Goal: Information Seeking & Learning: Understand process/instructions

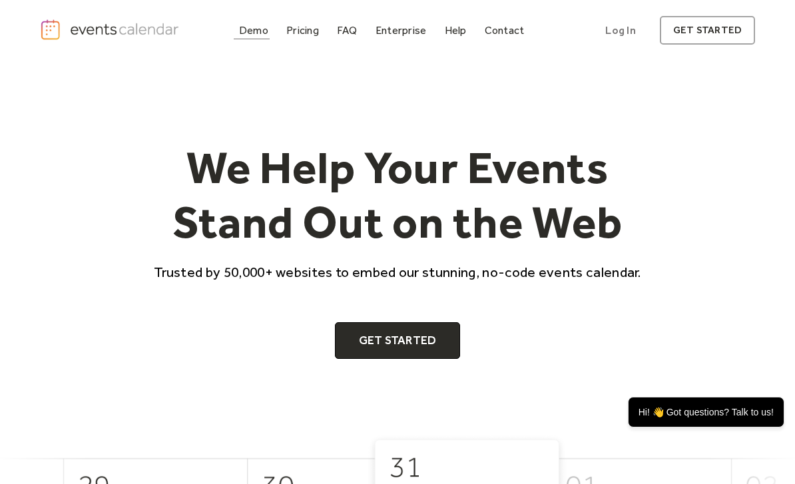
click at [258, 37] on link "Demo" at bounding box center [254, 30] width 40 height 18
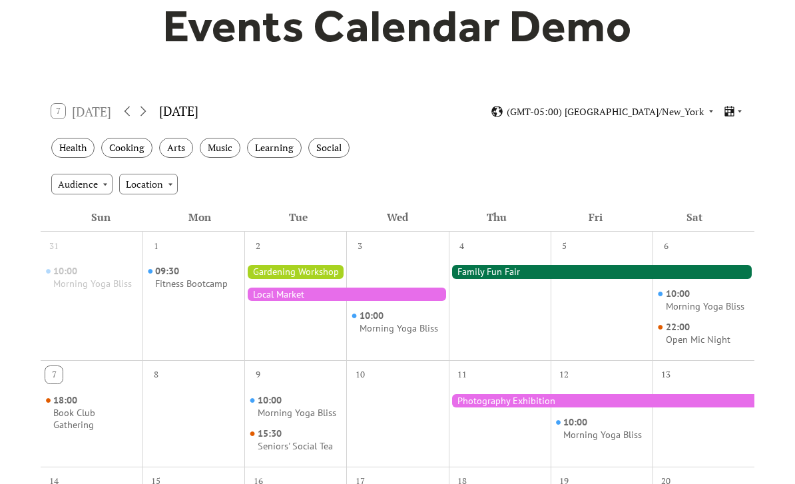
scroll to position [138, 0]
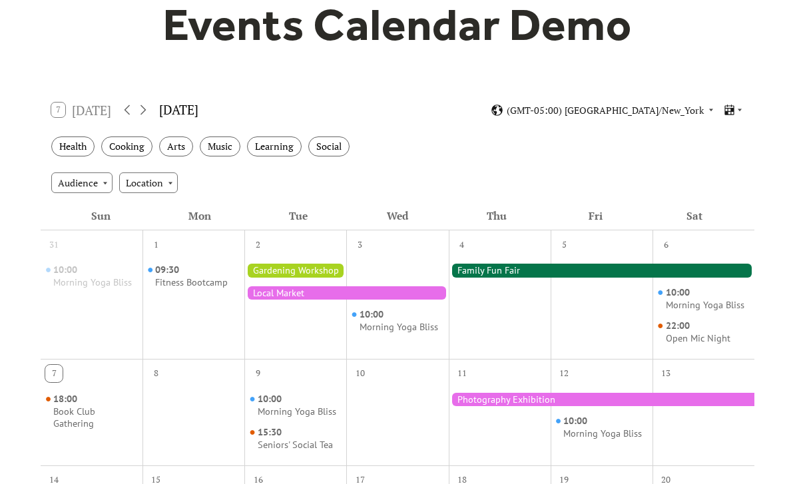
click at [102, 182] on div "Audience" at bounding box center [81, 182] width 61 height 20
click at [169, 186] on div "Location" at bounding box center [148, 182] width 59 height 20
click at [262, 182] on div "Audience Location" at bounding box center [398, 182] width 714 height 36
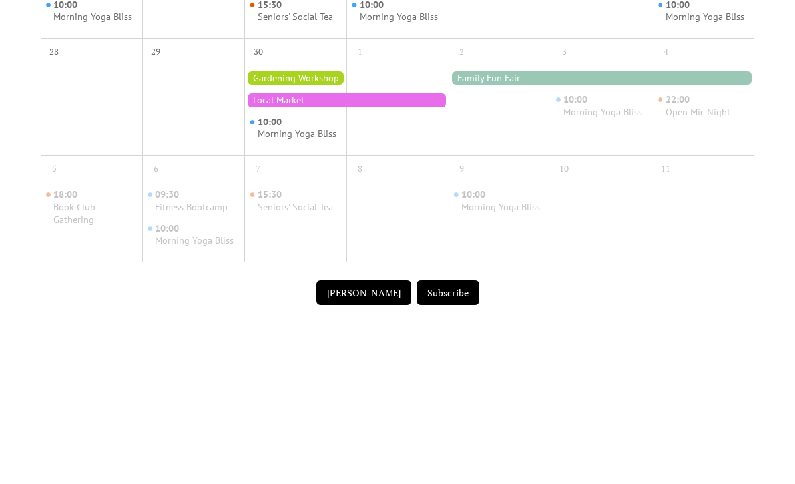
scroll to position [766, 0]
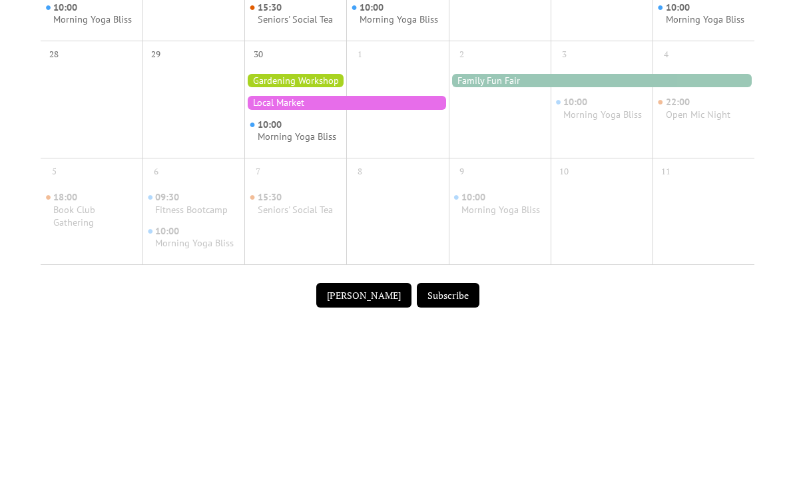
click at [369, 283] on button "[PERSON_NAME]" at bounding box center [363, 295] width 95 height 25
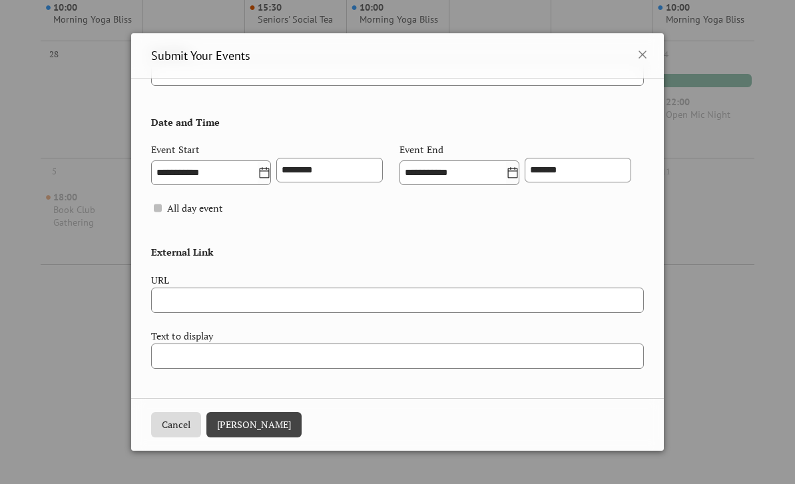
scroll to position [469, 0]
click at [184, 437] on button "Cancel" at bounding box center [176, 424] width 50 height 25
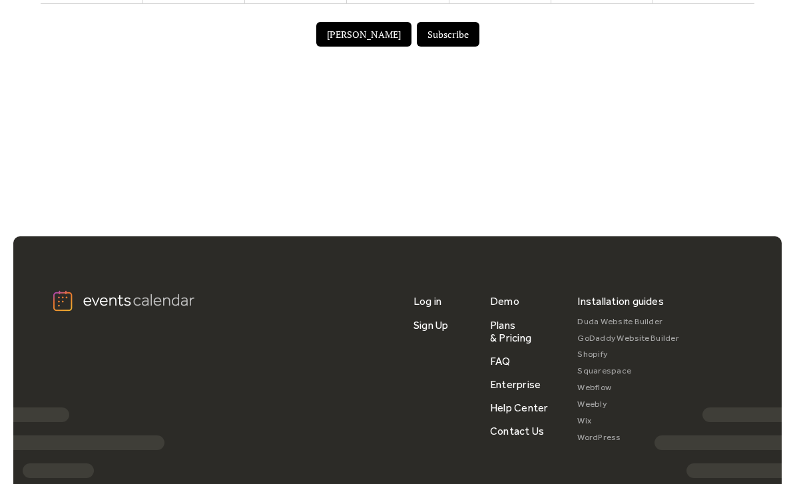
scroll to position [1028, 0]
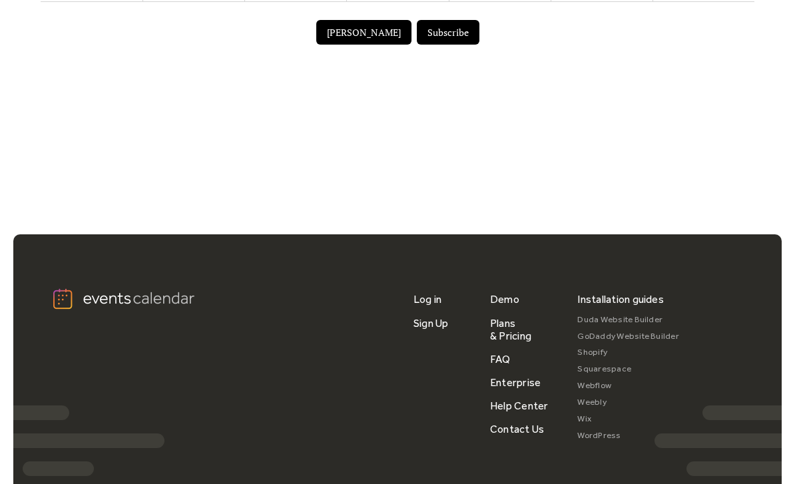
click at [503, 347] on link "FAQ" at bounding box center [500, 358] width 21 height 23
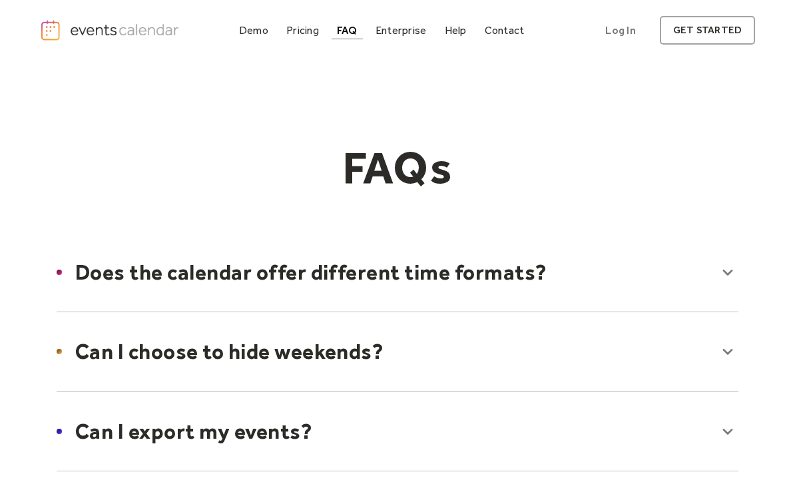
click at [728, 274] on div at bounding box center [397, 272] width 708 height 81
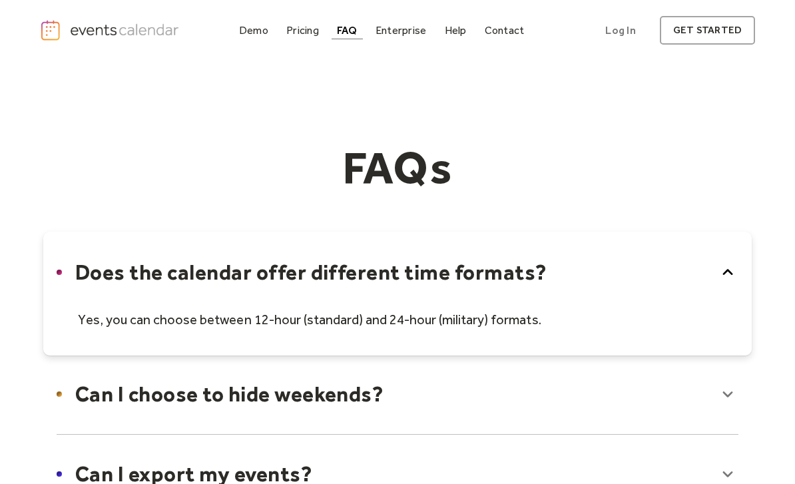
click at [728, 273] on icon at bounding box center [727, 272] width 21 height 21
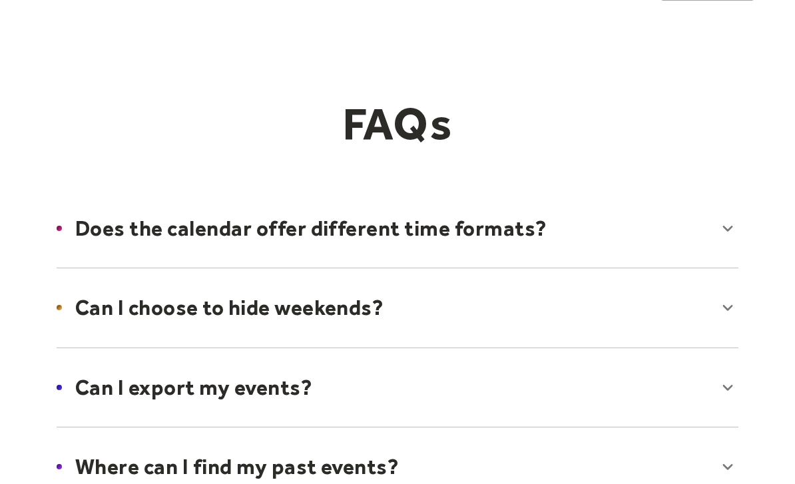
scroll to position [44, 0]
click at [727, 311] on div at bounding box center [397, 307] width 708 height 81
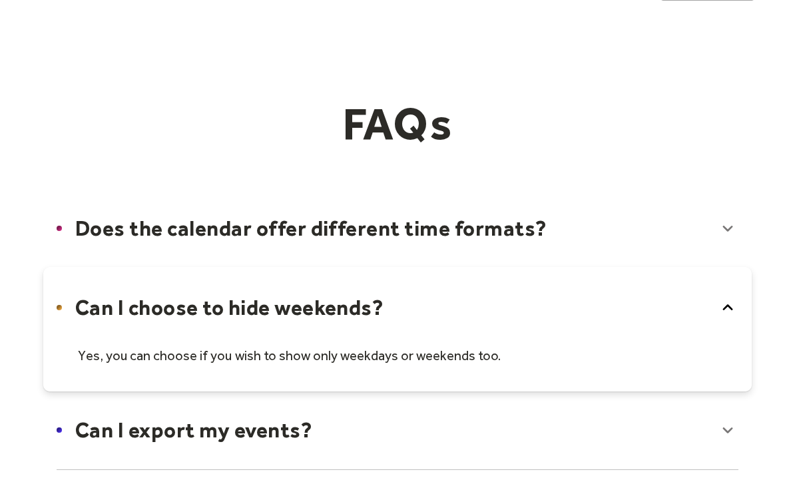
click at [727, 314] on icon at bounding box center [727, 307] width 21 height 21
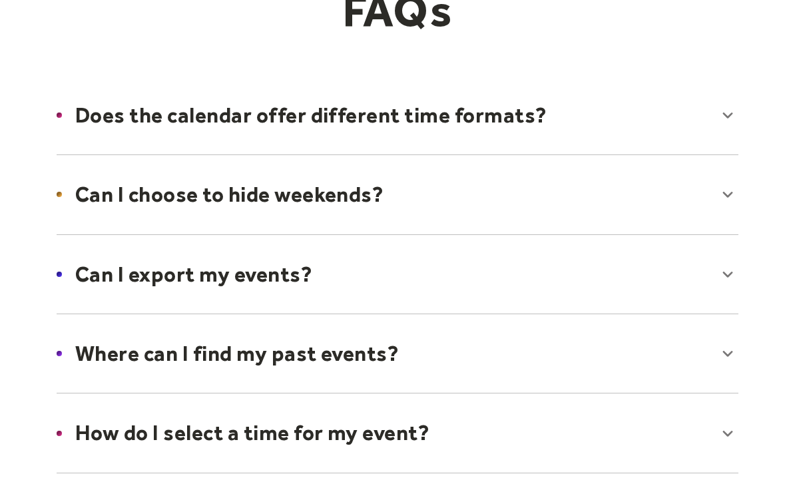
scroll to position [163, 0]
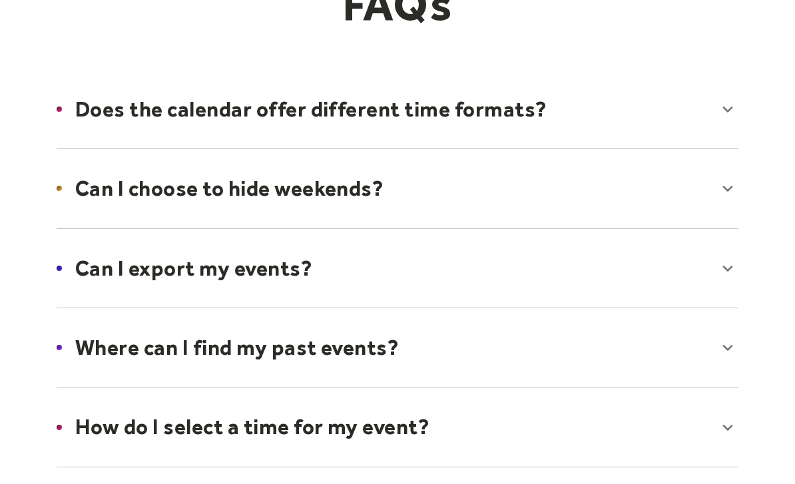
click at [726, 274] on div at bounding box center [397, 268] width 708 height 81
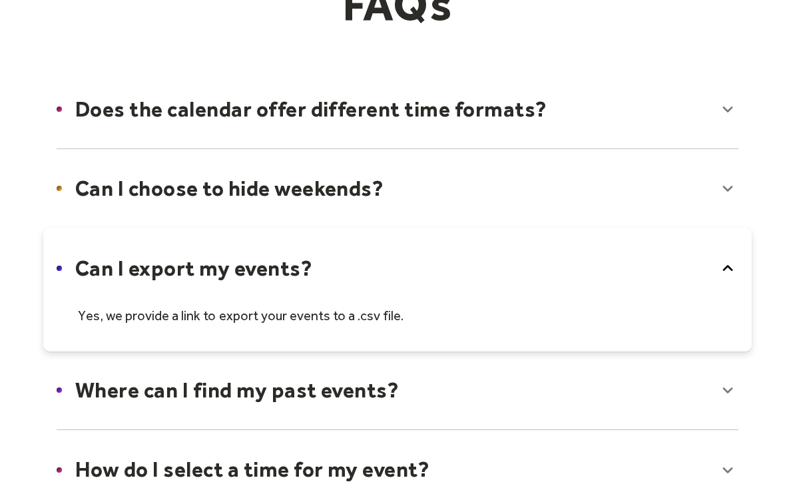
click at [722, 274] on icon at bounding box center [727, 268] width 21 height 21
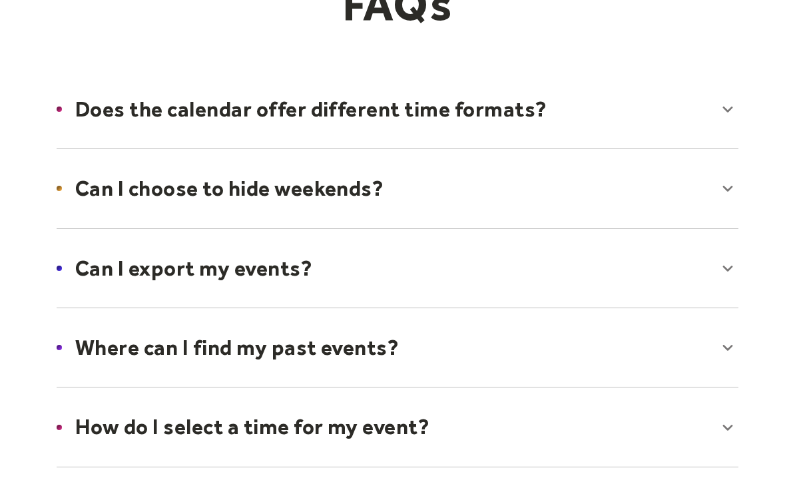
click at [726, 353] on div at bounding box center [397, 347] width 708 height 81
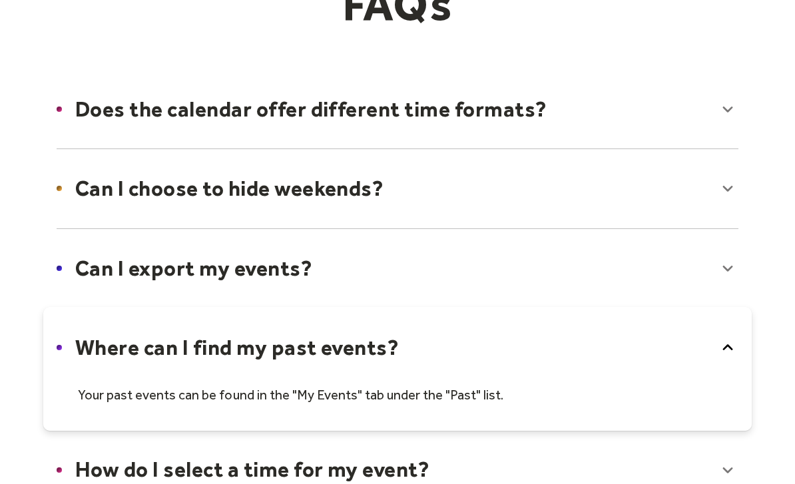
click at [722, 349] on icon at bounding box center [727, 347] width 21 height 21
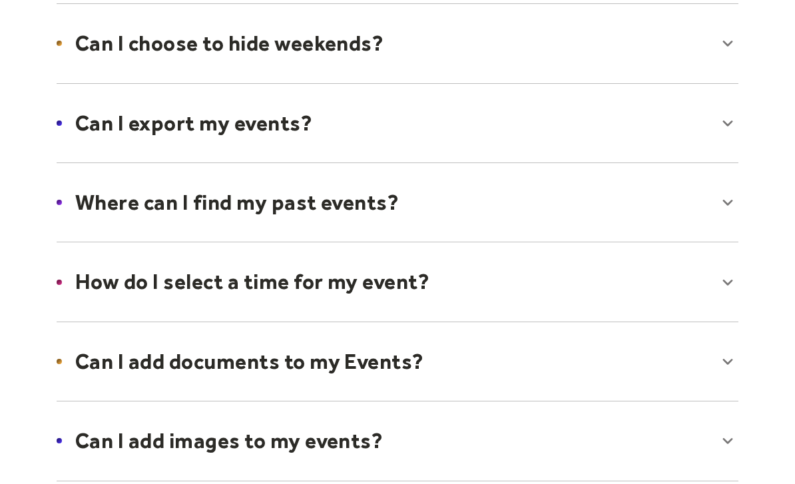
scroll to position [308, 0]
click at [728, 287] on div at bounding box center [397, 281] width 708 height 81
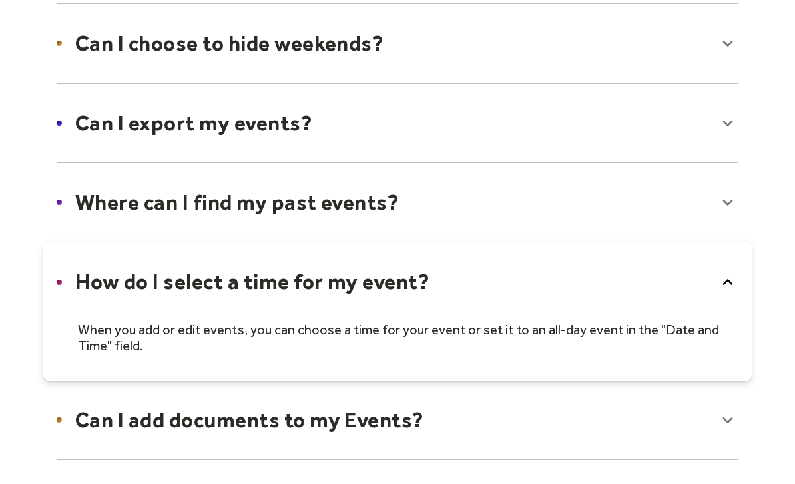
click at [722, 288] on icon at bounding box center [727, 282] width 21 height 21
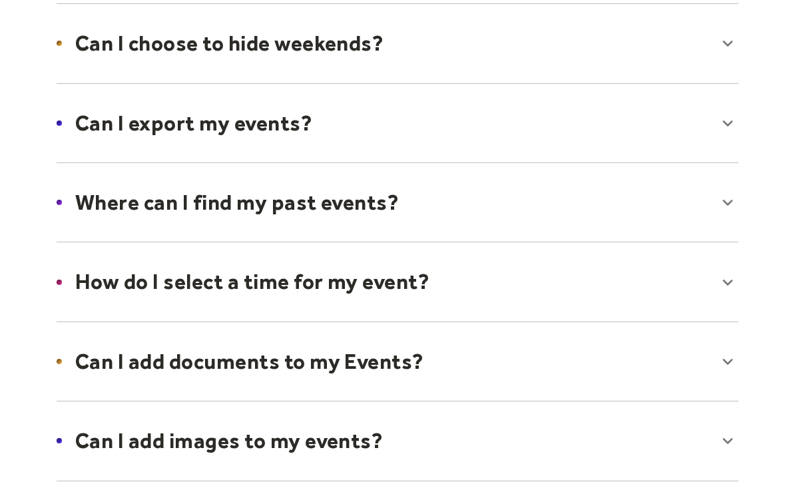
click at [726, 363] on div at bounding box center [397, 361] width 708 height 81
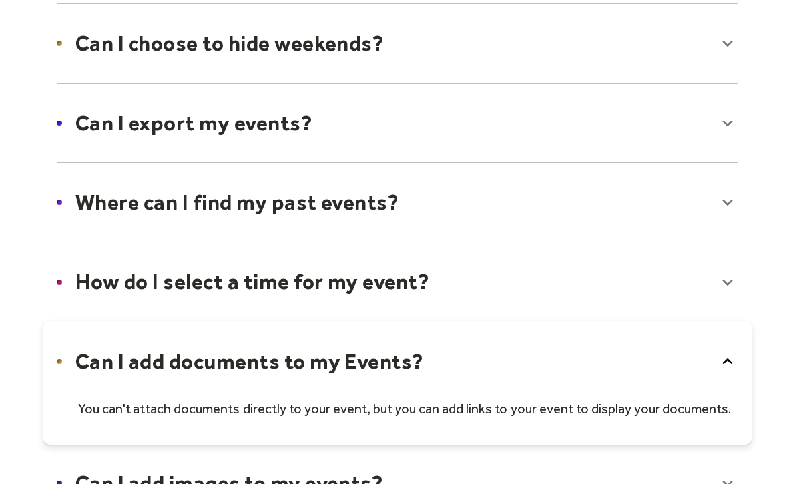
click at [724, 364] on icon at bounding box center [727, 361] width 21 height 21
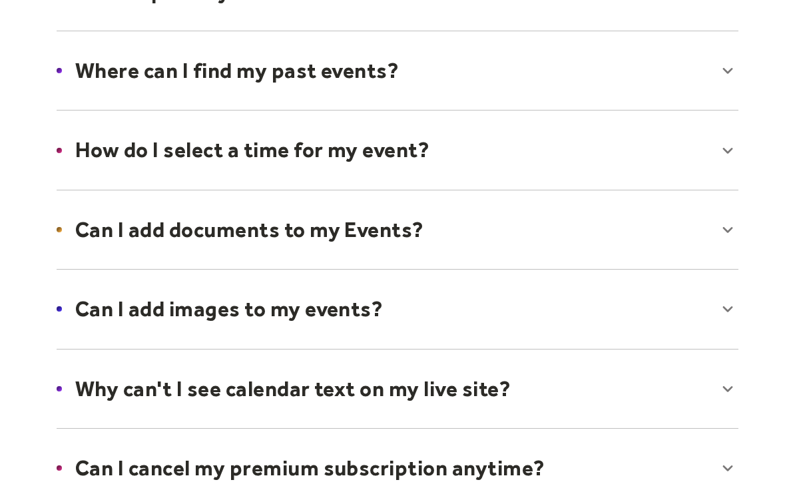
scroll to position [440, 0]
click at [730, 309] on div at bounding box center [397, 308] width 708 height 81
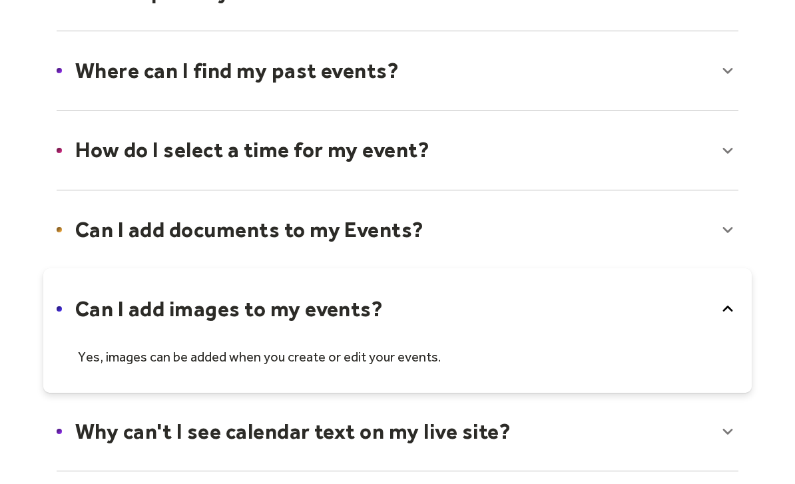
click at [730, 311] on icon at bounding box center [727, 308] width 21 height 21
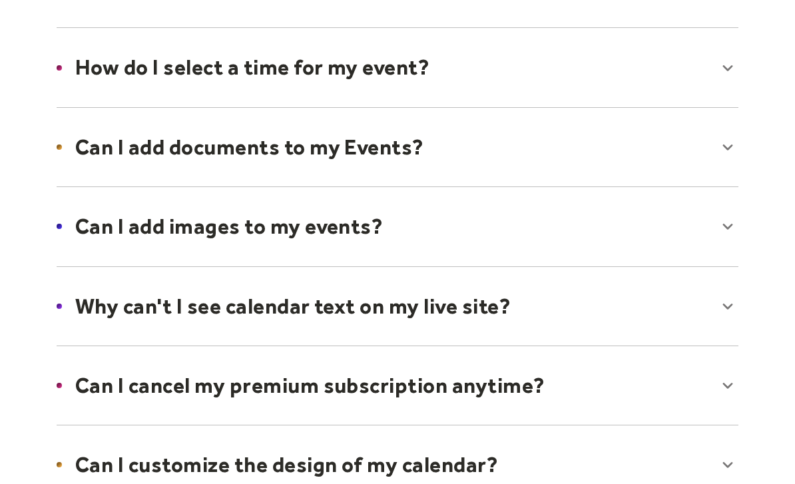
scroll to position [521, 0]
click at [727, 306] on div at bounding box center [397, 307] width 708 height 81
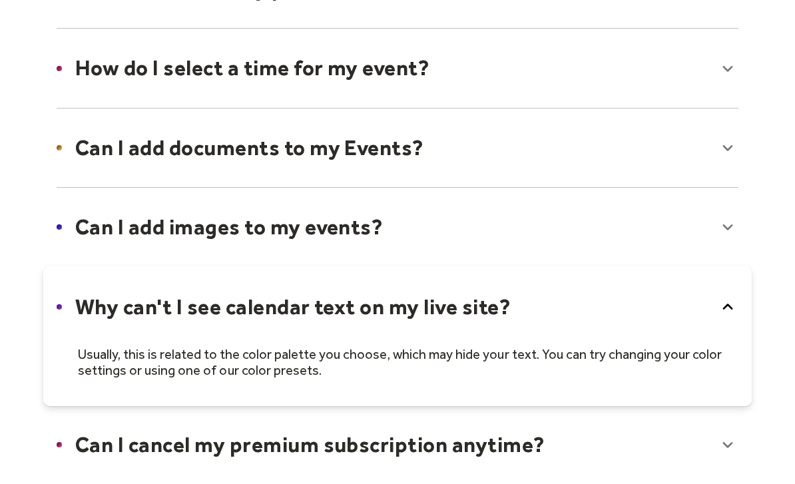
click at [726, 310] on icon at bounding box center [727, 306] width 21 height 21
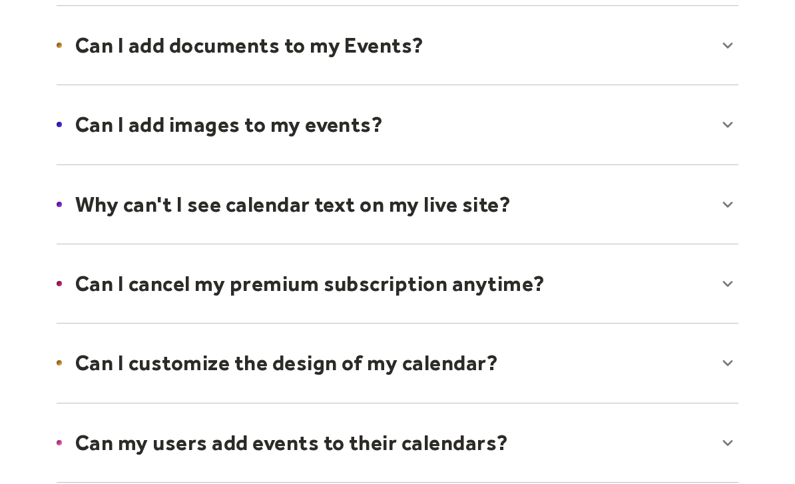
scroll to position [625, 0]
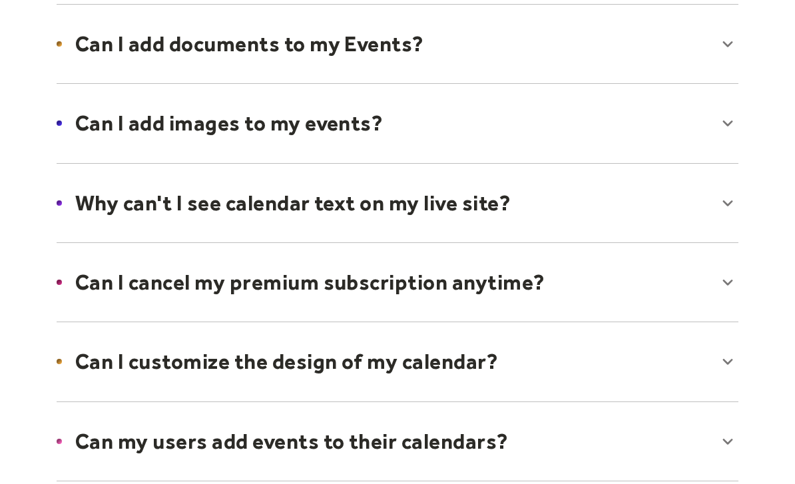
click at [730, 355] on div at bounding box center [397, 362] width 708 height 81
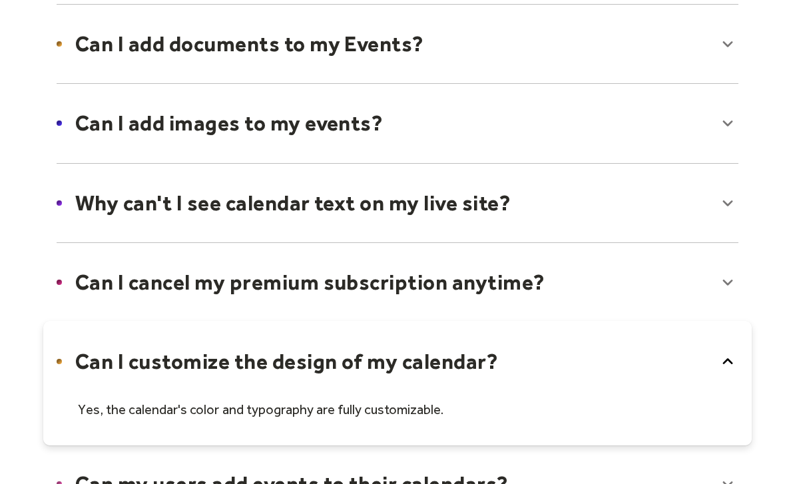
click at [730, 359] on icon at bounding box center [728, 362] width 10 height 6
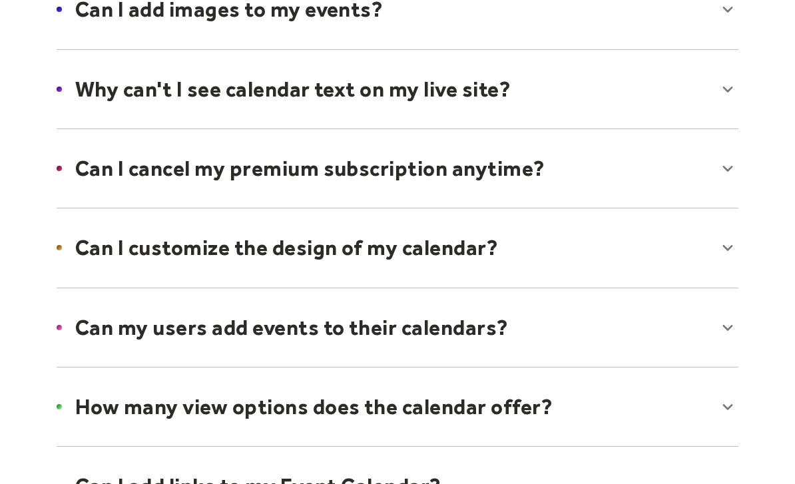
scroll to position [750, 0]
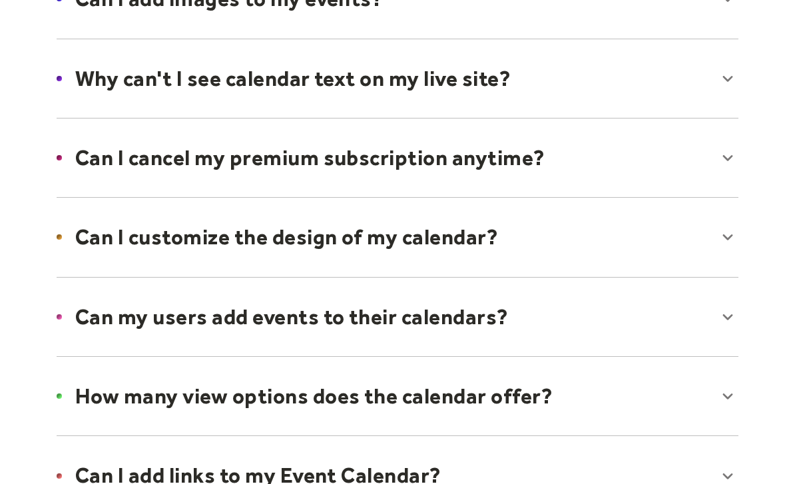
click at [730, 315] on div at bounding box center [397, 317] width 708 height 81
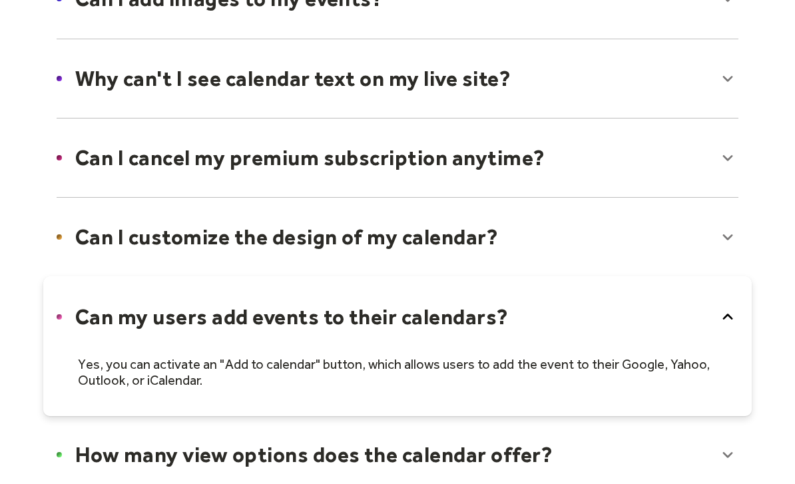
click at [726, 314] on icon at bounding box center [727, 316] width 21 height 21
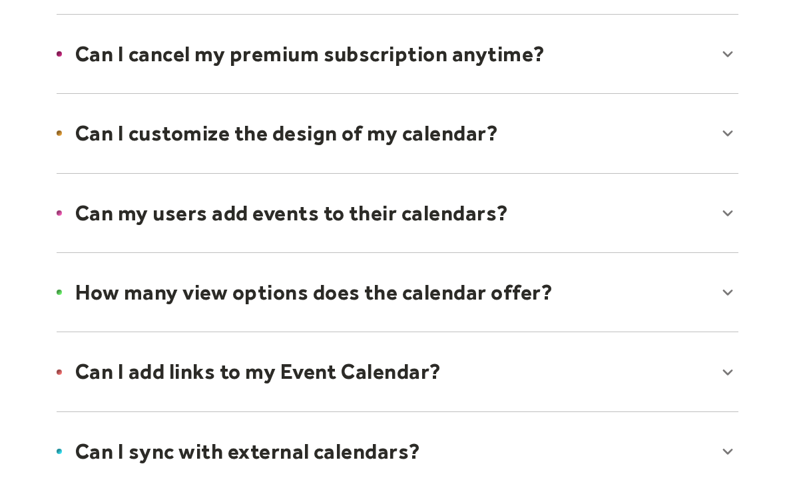
scroll to position [854, 0]
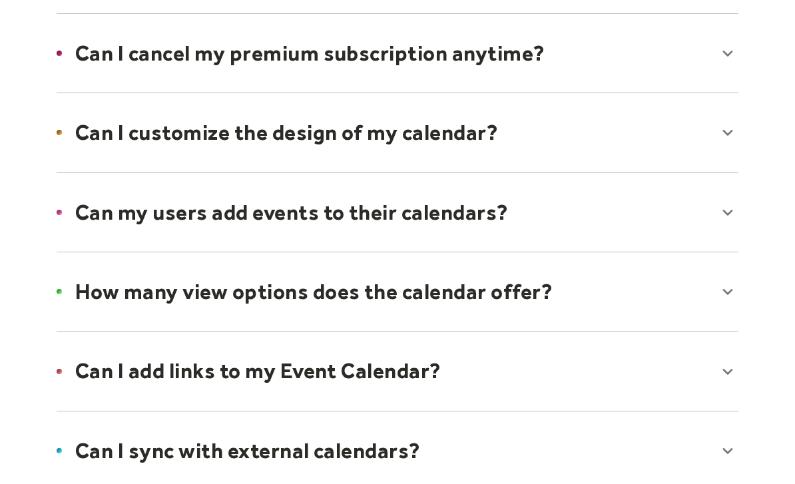
click at [728, 293] on div at bounding box center [397, 292] width 708 height 81
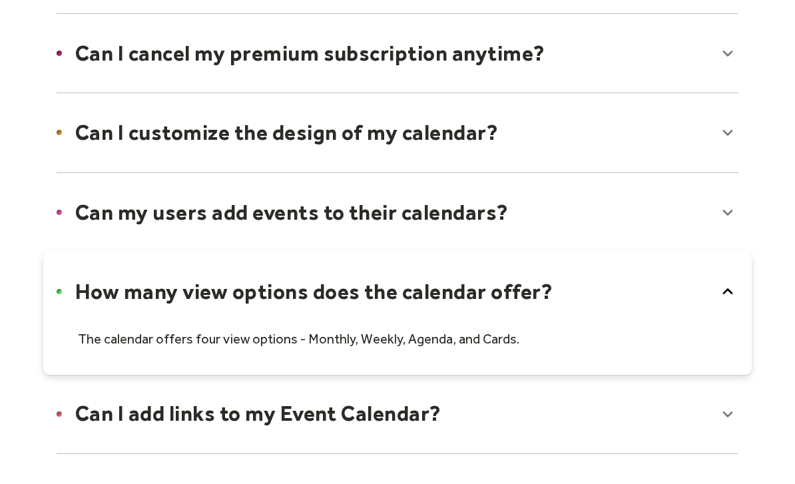
click at [722, 292] on icon at bounding box center [727, 291] width 21 height 21
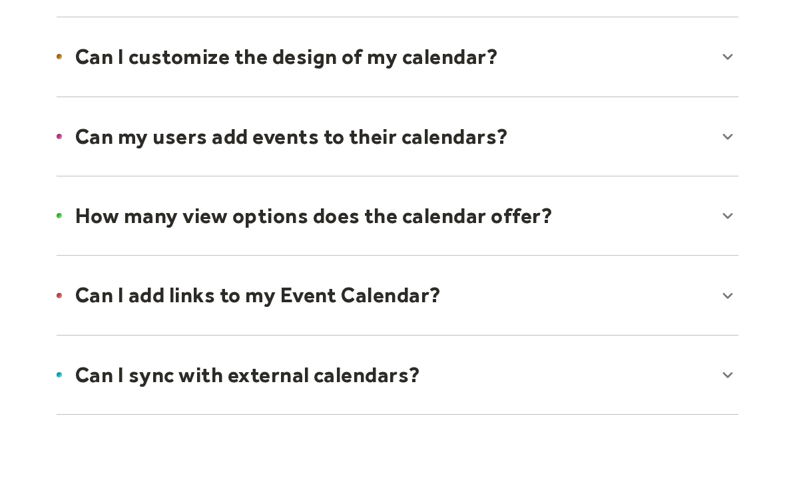
scroll to position [930, 0]
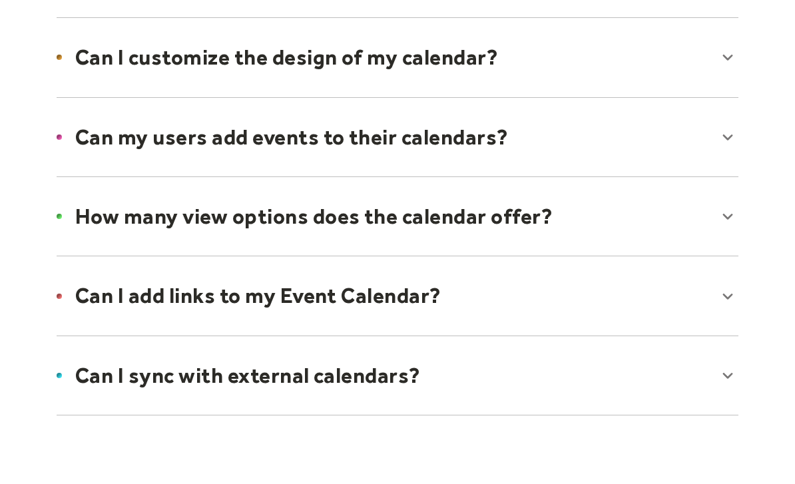
click at [724, 297] on div at bounding box center [397, 295] width 708 height 81
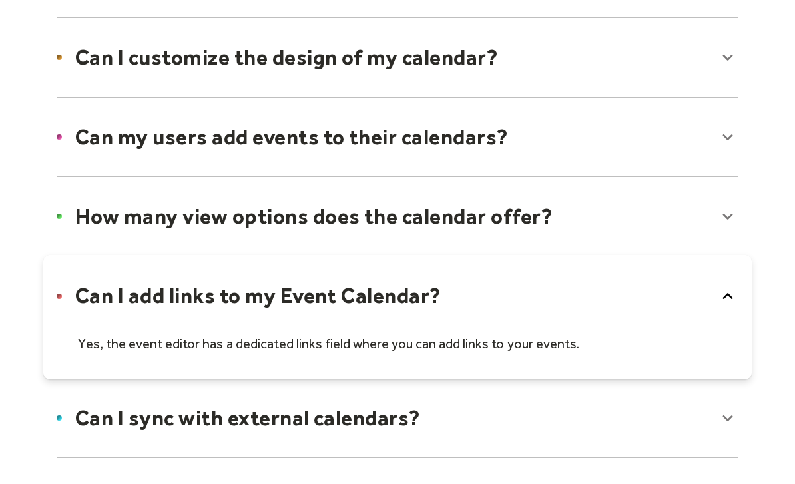
click at [726, 294] on icon at bounding box center [727, 296] width 21 height 21
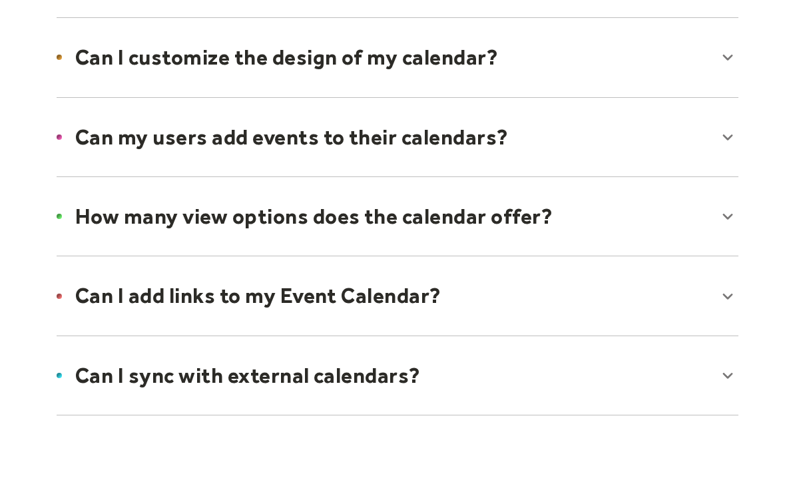
click at [726, 377] on div at bounding box center [397, 375] width 708 height 81
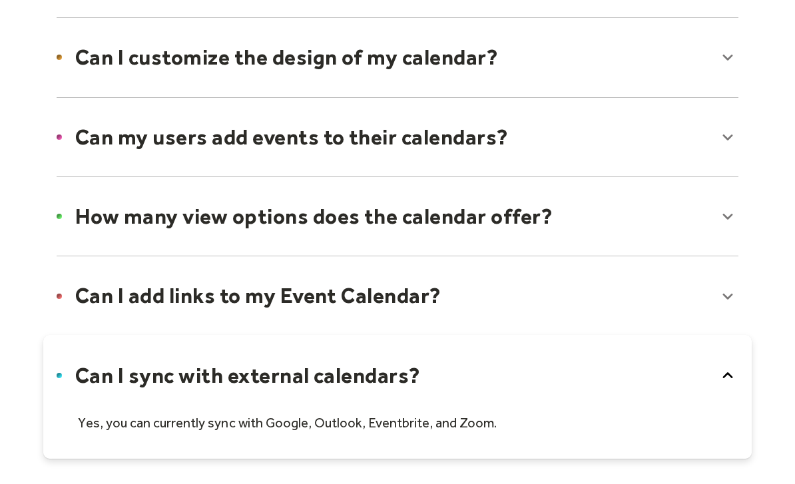
click at [728, 371] on icon at bounding box center [727, 375] width 21 height 21
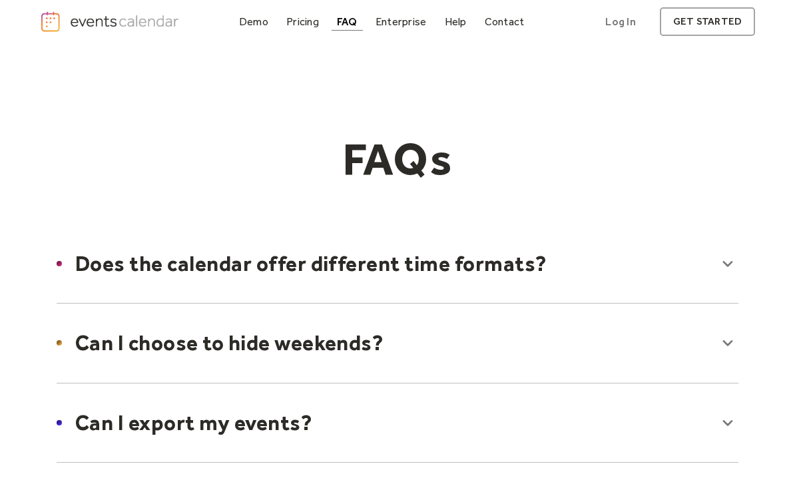
scroll to position [0, 0]
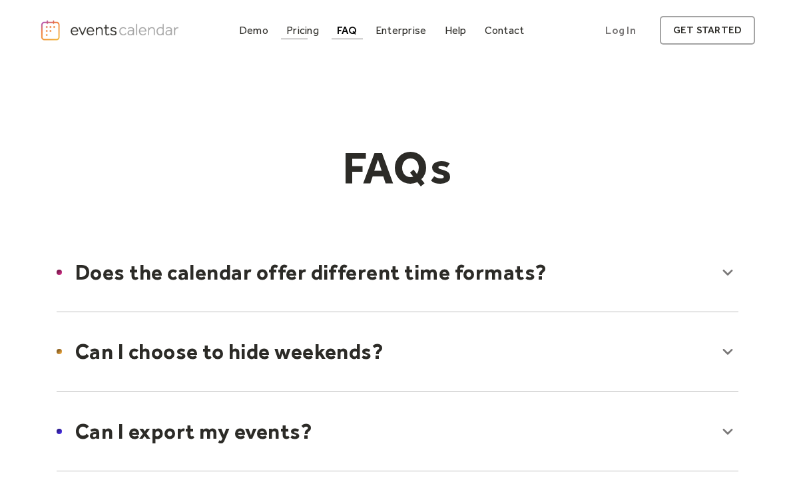
click at [312, 34] on div "Pricing" at bounding box center [302, 30] width 33 height 7
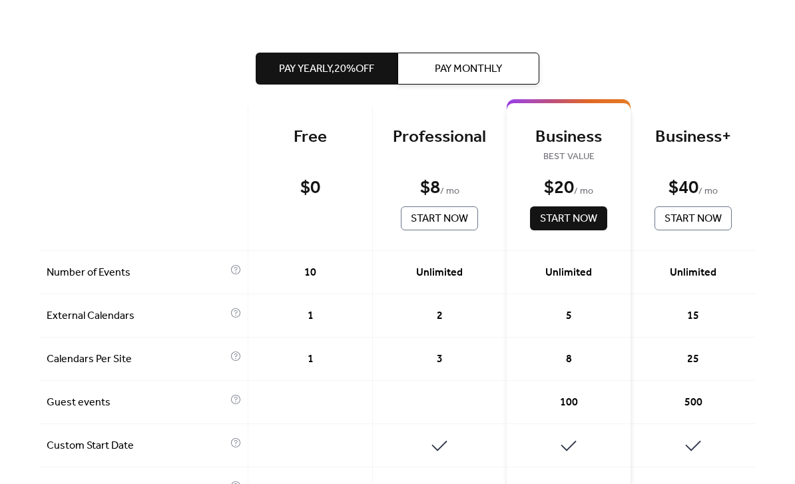
scroll to position [282, 0]
click at [502, 72] on span "Pay Monthly" at bounding box center [468, 70] width 67 height 16
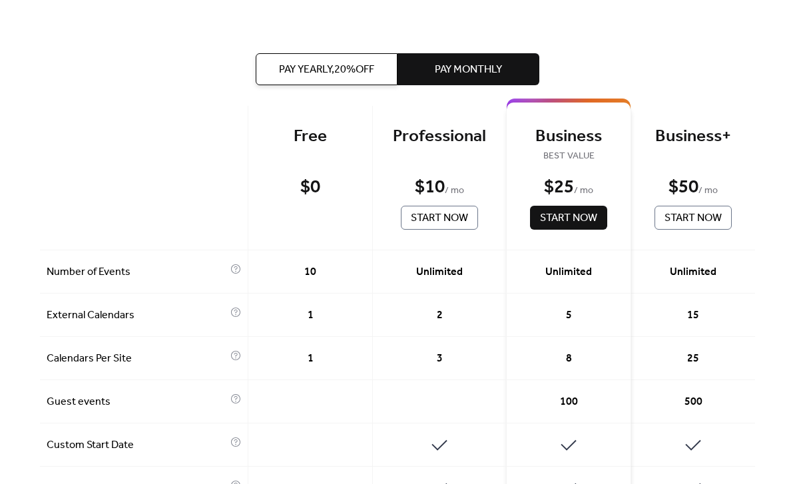
click at [362, 78] on span "Pay Yearly, 20% off" at bounding box center [326, 70] width 95 height 16
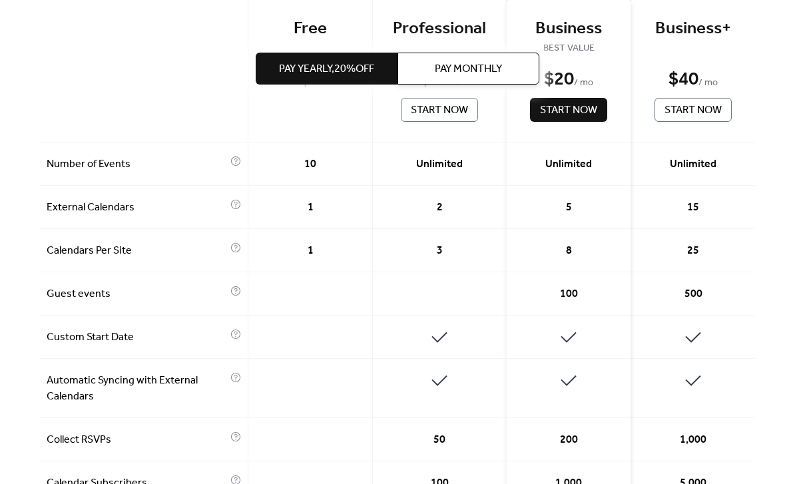
scroll to position [389, 0]
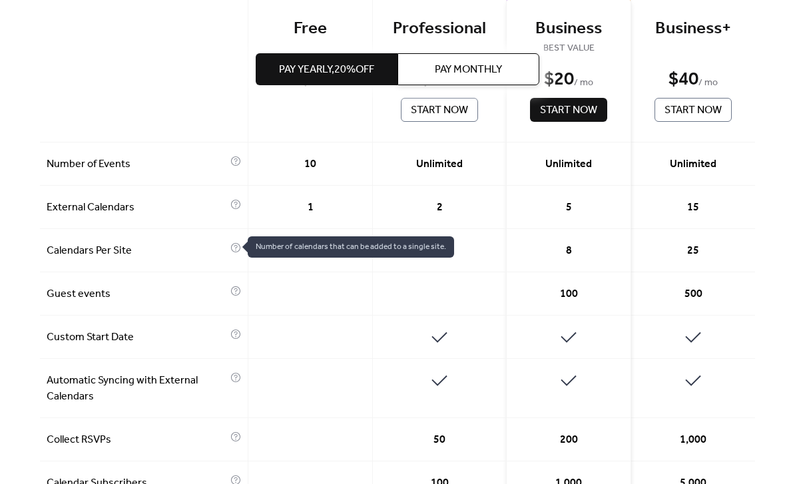
click at [240, 292] on div "Guest events" at bounding box center [144, 293] width 208 height 43
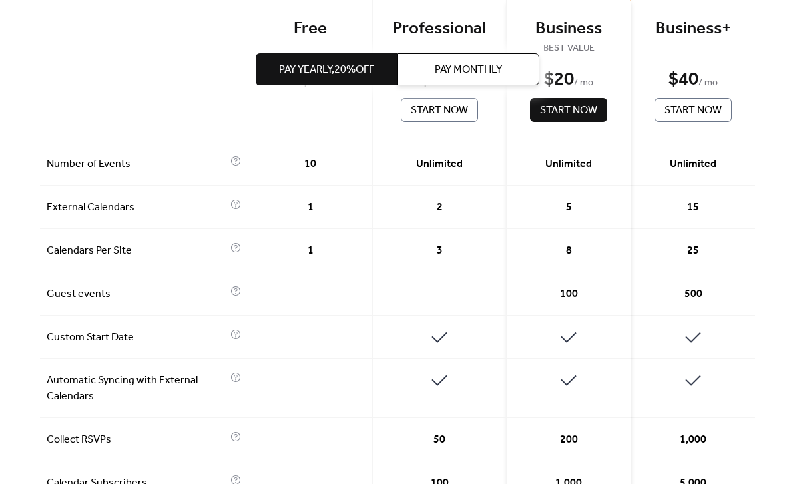
click at [234, 295] on div at bounding box center [235, 294] width 11 height 16
click at [240, 294] on div "Guest events" at bounding box center [144, 293] width 208 height 43
click at [234, 298] on div at bounding box center [235, 294] width 11 height 16
click at [234, 296] on div at bounding box center [235, 294] width 11 height 16
click at [240, 297] on div "Guest events" at bounding box center [144, 293] width 208 height 43
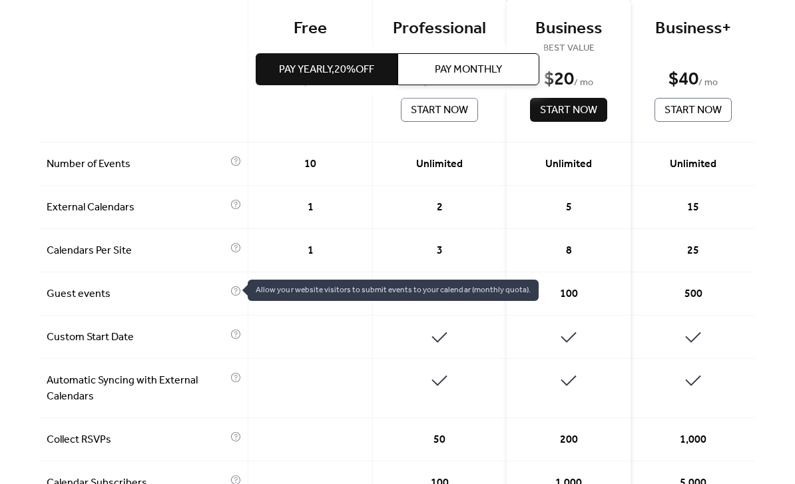
click at [324, 346] on div at bounding box center [310, 337] width 124 height 43
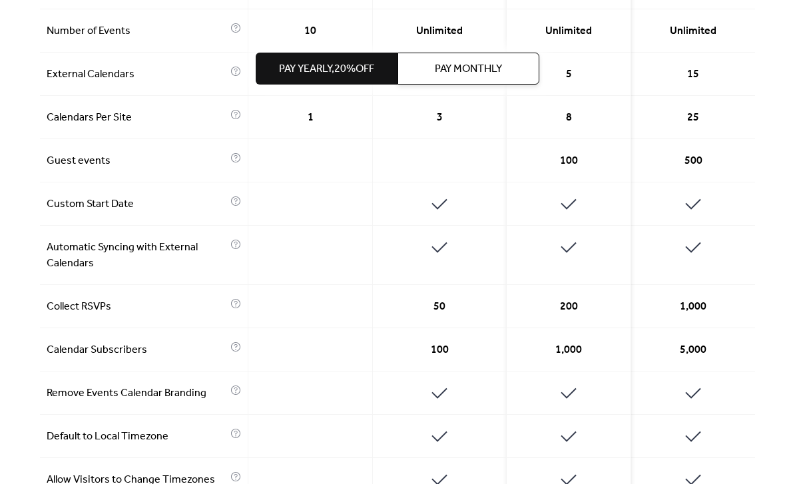
scroll to position [523, 0]
click at [237, 351] on div at bounding box center [235, 349] width 11 height 16
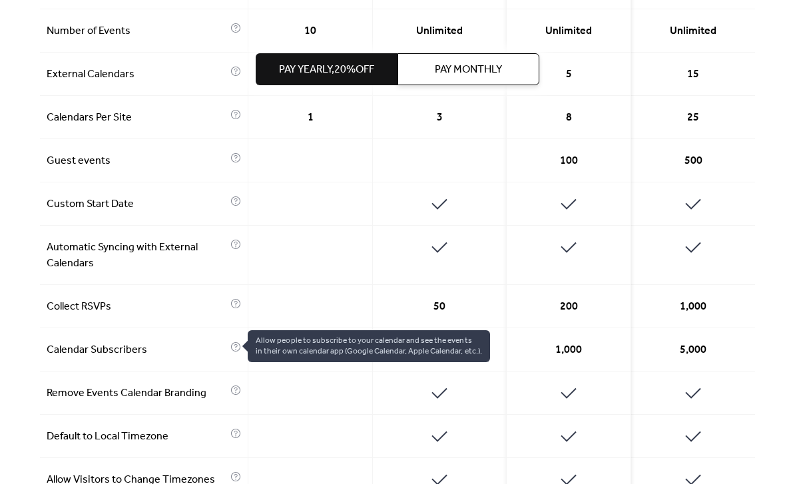
click at [343, 415] on div at bounding box center [310, 436] width 124 height 43
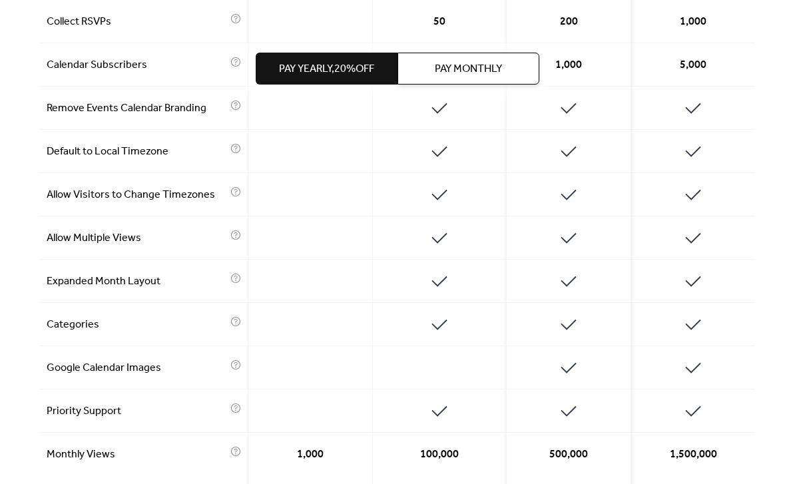
scroll to position [808, 0]
click at [332, 379] on div at bounding box center [310, 366] width 124 height 43
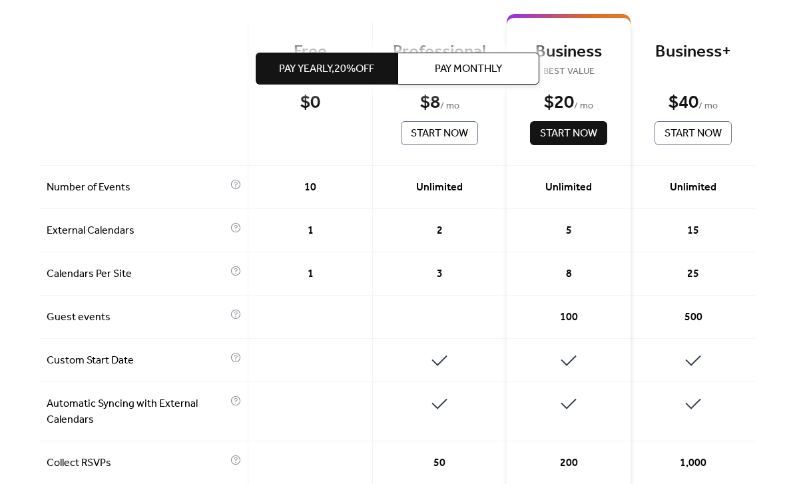
scroll to position [366, 0]
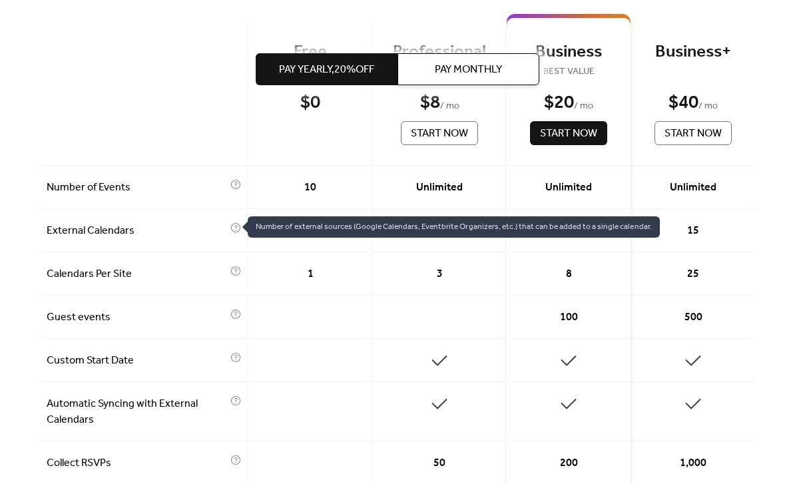
click at [341, 324] on div at bounding box center [310, 317] width 124 height 43
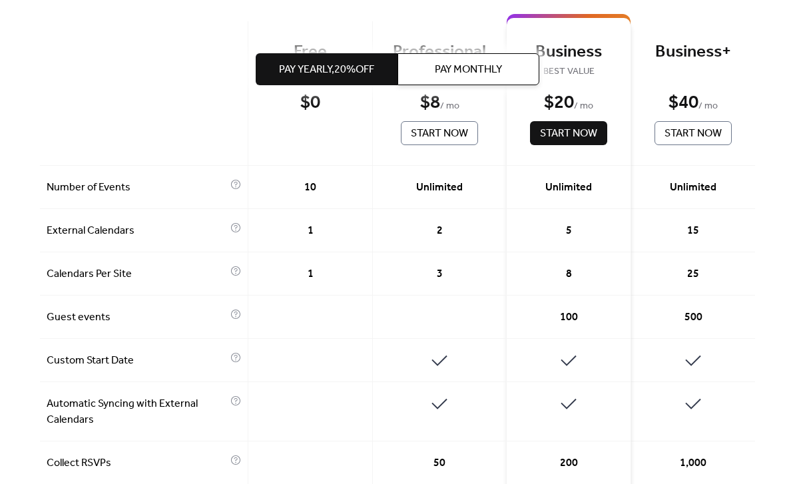
click at [357, 388] on div at bounding box center [310, 411] width 124 height 59
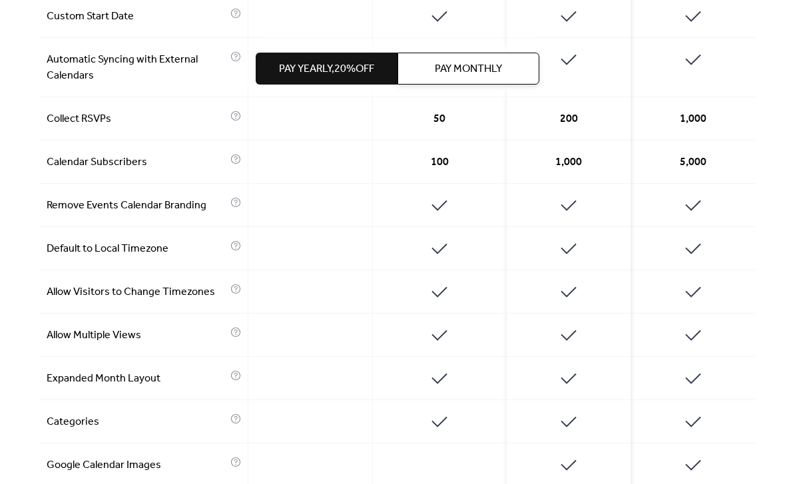
scroll to position [710, 0]
click at [238, 381] on div at bounding box center [235, 378] width 11 height 16
click at [237, 379] on div at bounding box center [235, 378] width 11 height 16
click at [240, 376] on div "Expanded Month Layout" at bounding box center [144, 378] width 208 height 43
click at [230, 383] on div at bounding box center [235, 378] width 11 height 16
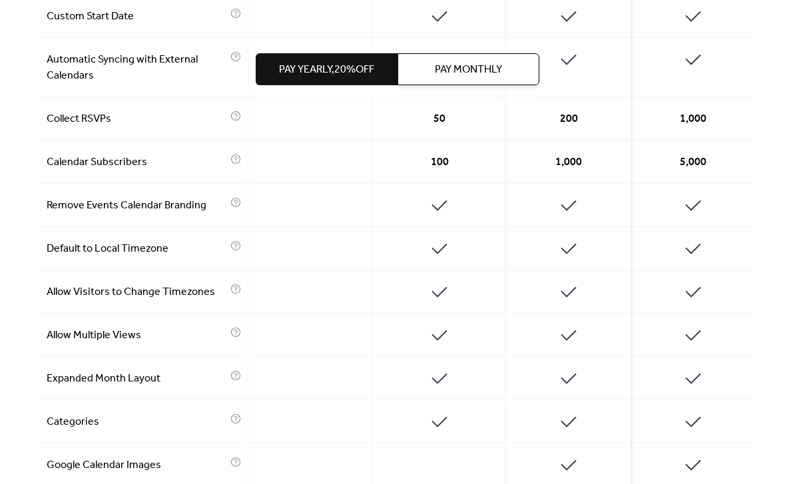
click at [244, 380] on div "Expanded Month Layout" at bounding box center [144, 378] width 208 height 43
click at [236, 382] on div at bounding box center [235, 378] width 11 height 16
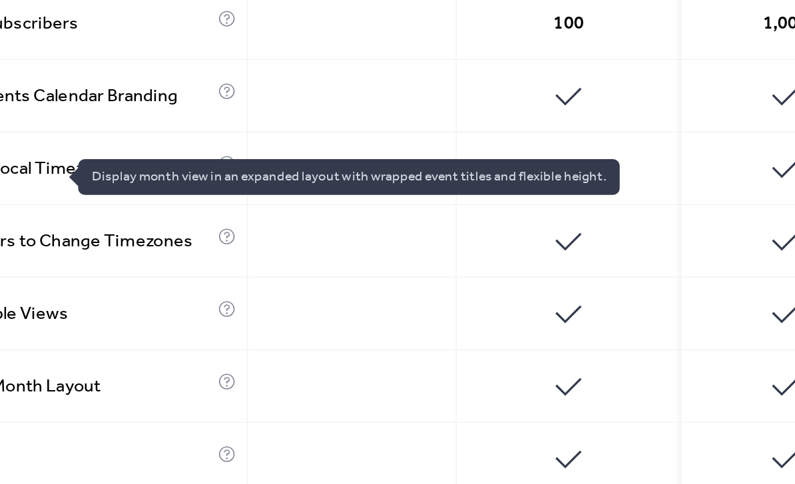
click at [230, 343] on icon at bounding box center [235, 348] width 11 height 11
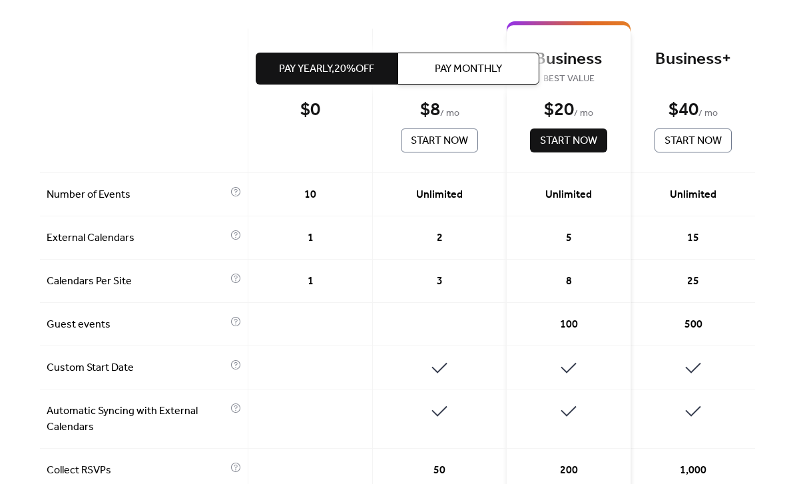
scroll to position [359, 0]
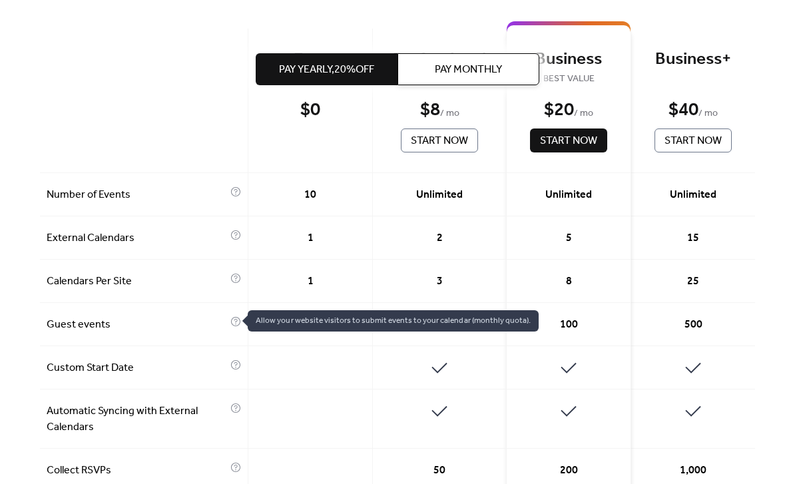
click at [353, 427] on div at bounding box center [310, 418] width 124 height 59
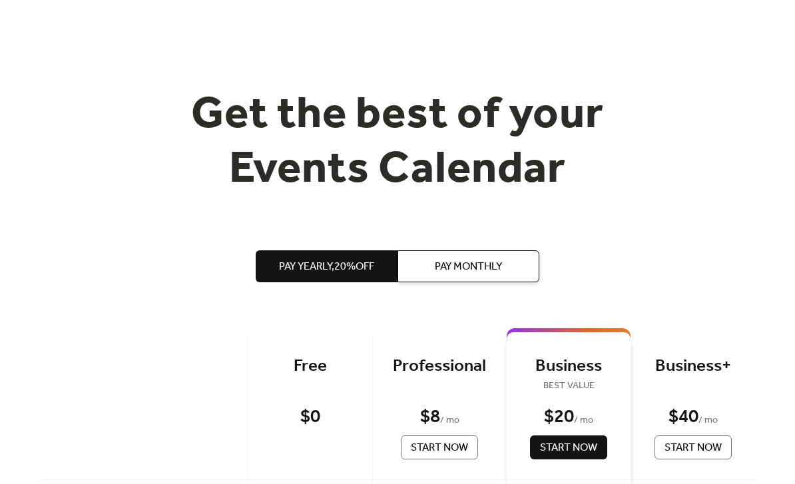
scroll to position [0, 0]
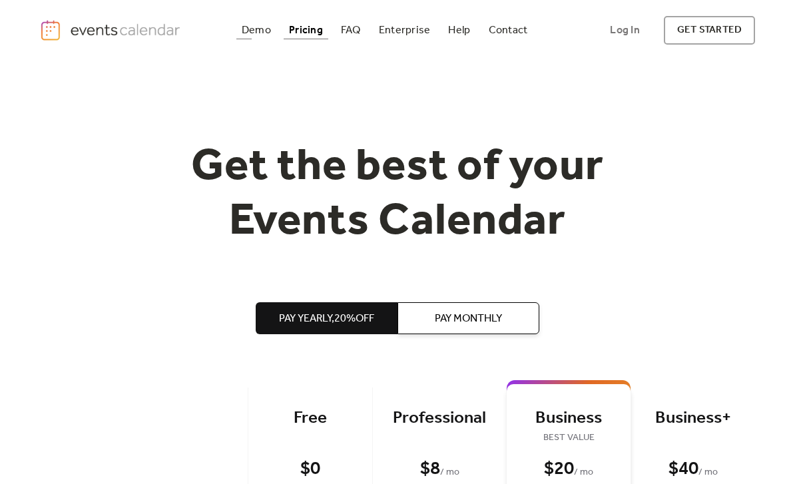
click at [260, 34] on div "Demo" at bounding box center [256, 30] width 29 height 7
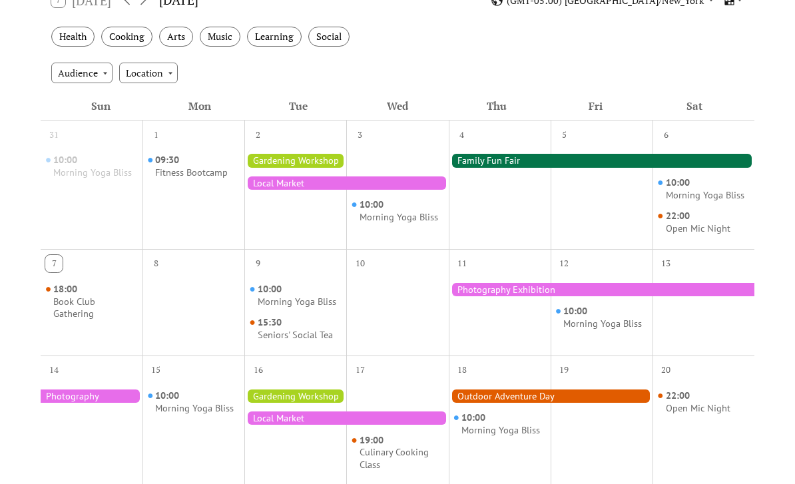
scroll to position [247, 0]
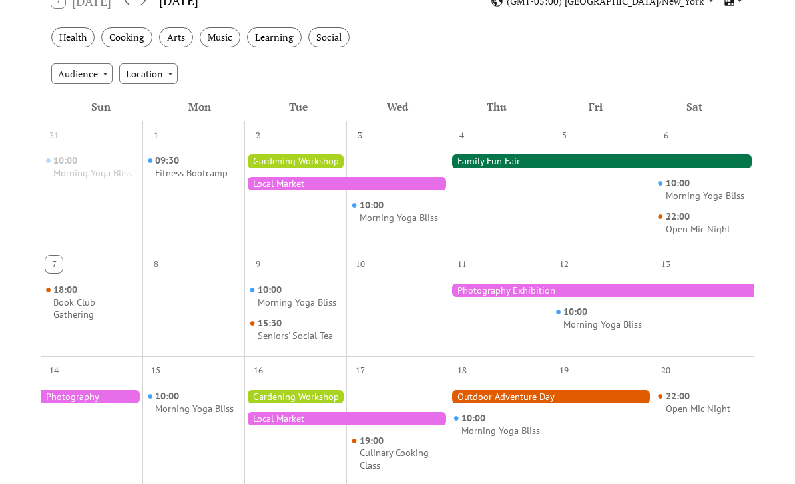
click at [359, 266] on div "10" at bounding box center [359, 264] width 17 height 17
click at [463, 264] on div "11" at bounding box center [461, 264] width 17 height 17
click at [518, 289] on div at bounding box center [602, 290] width 306 height 13
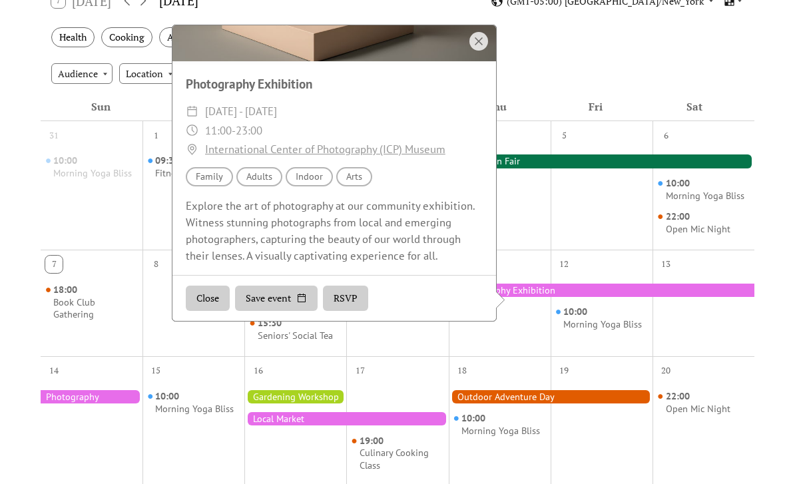
scroll to position [125, 0]
click at [479, 33] on div at bounding box center [478, 41] width 19 height 19
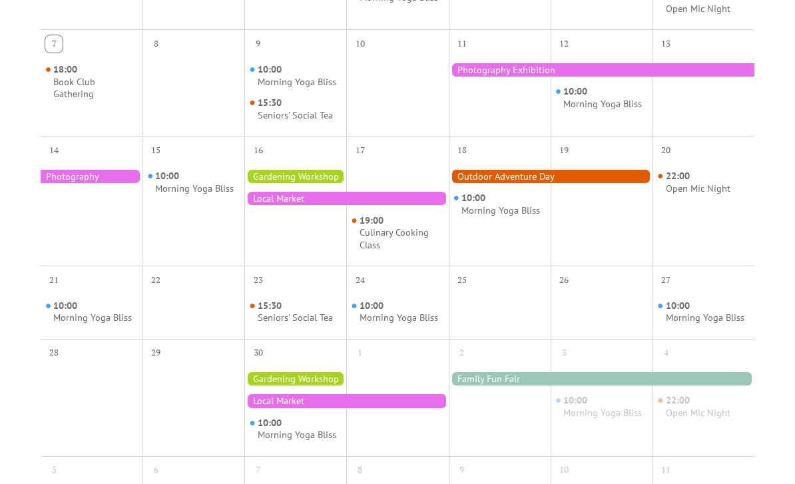
scroll to position [471, 0]
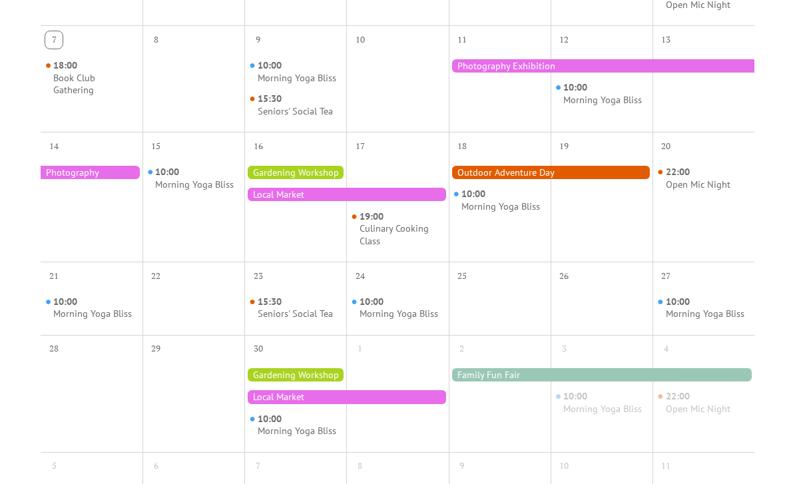
click at [593, 403] on div "Morning Yoga Bliss" at bounding box center [602, 409] width 79 height 13
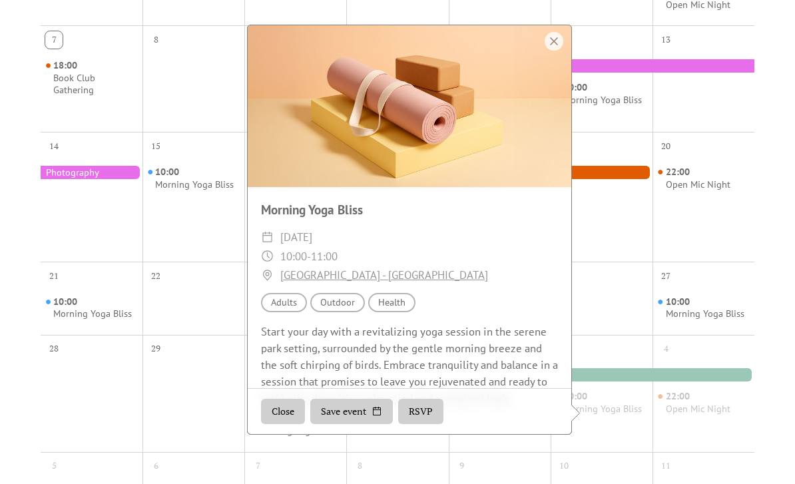
click at [607, 300] on div at bounding box center [602, 309] width 102 height 42
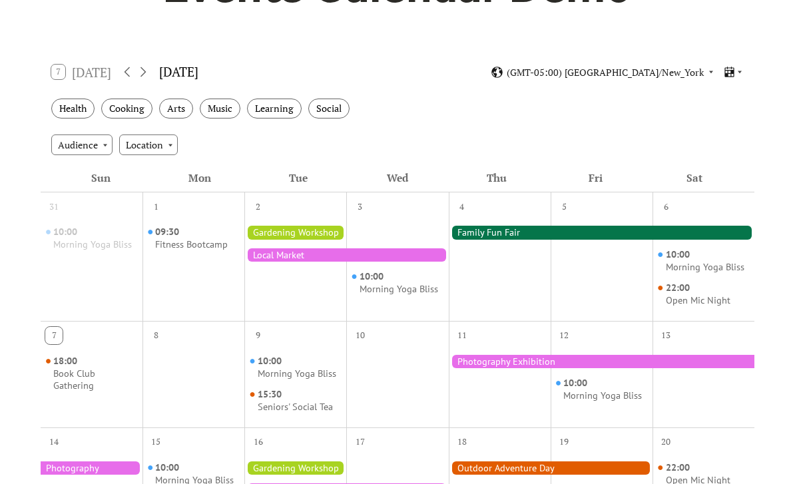
scroll to position [171, 0]
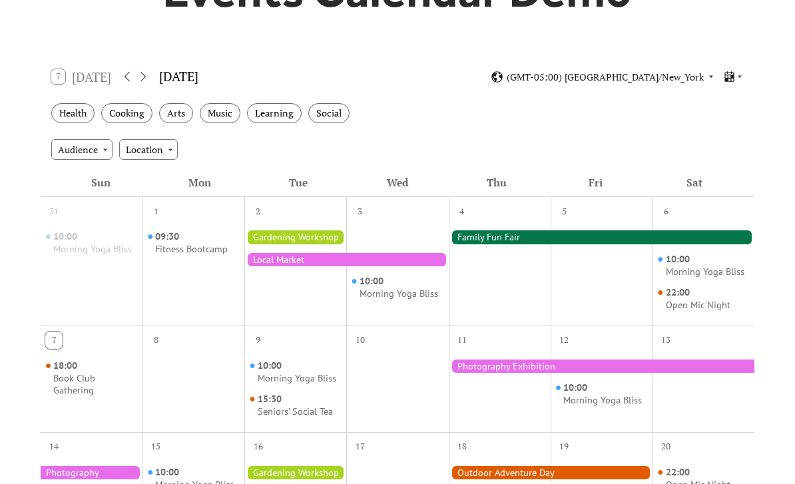
click at [150, 80] on icon at bounding box center [143, 77] width 16 height 16
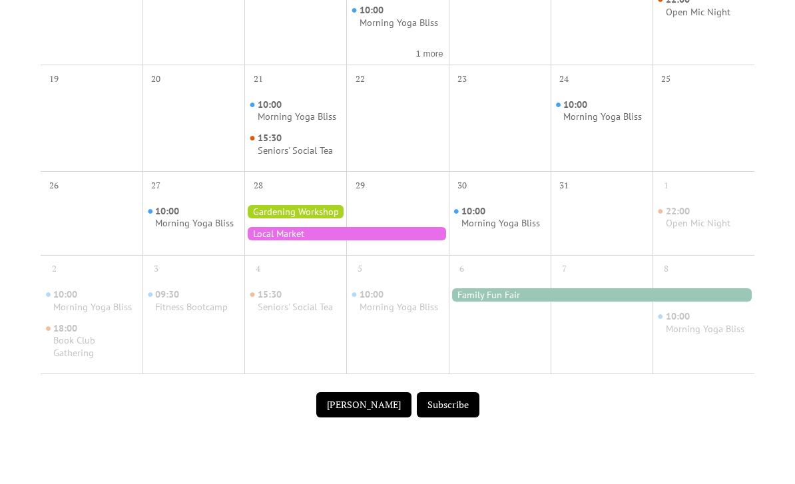
scroll to position [666, 0]
click at [447, 395] on button "Subscribe" at bounding box center [448, 403] width 63 height 25
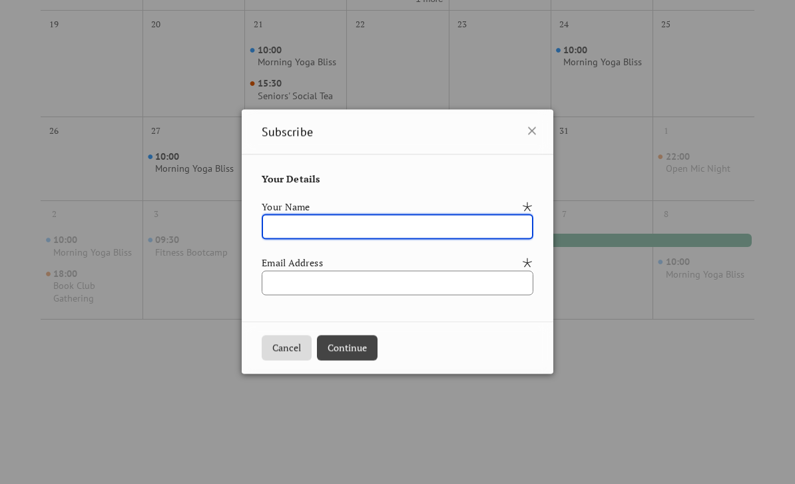
scroll to position [671, 0]
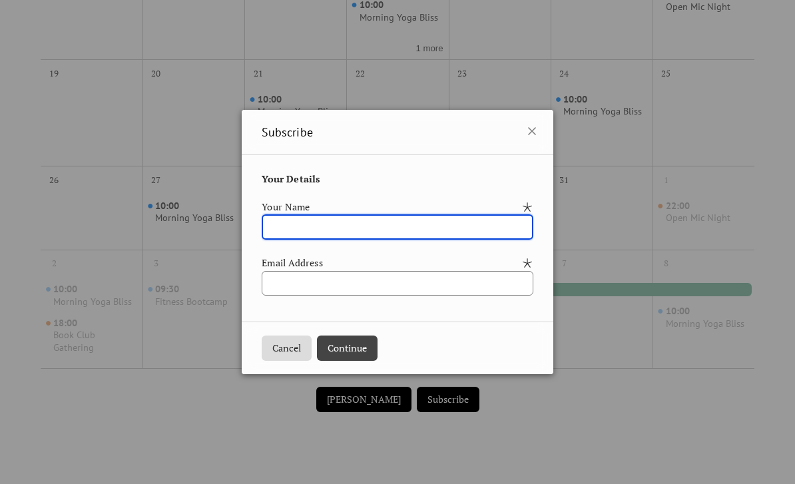
click at [283, 361] on button "Cancel" at bounding box center [287, 347] width 50 height 25
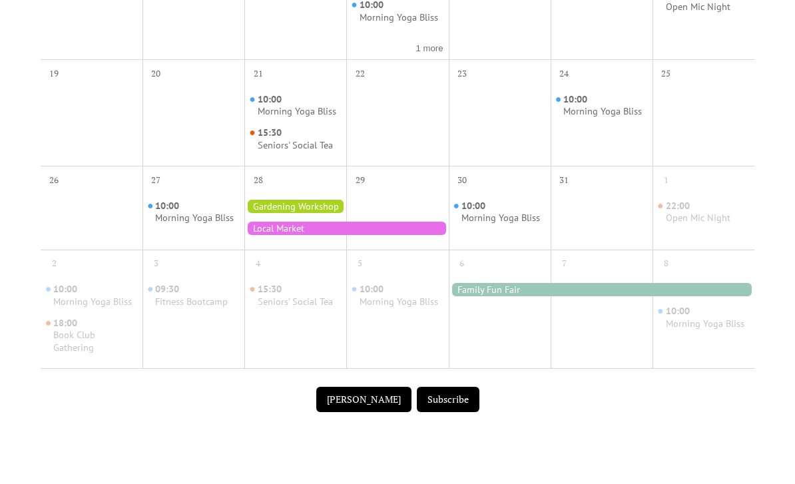
click at [369, 391] on button "Submit Event" at bounding box center [363, 399] width 95 height 25
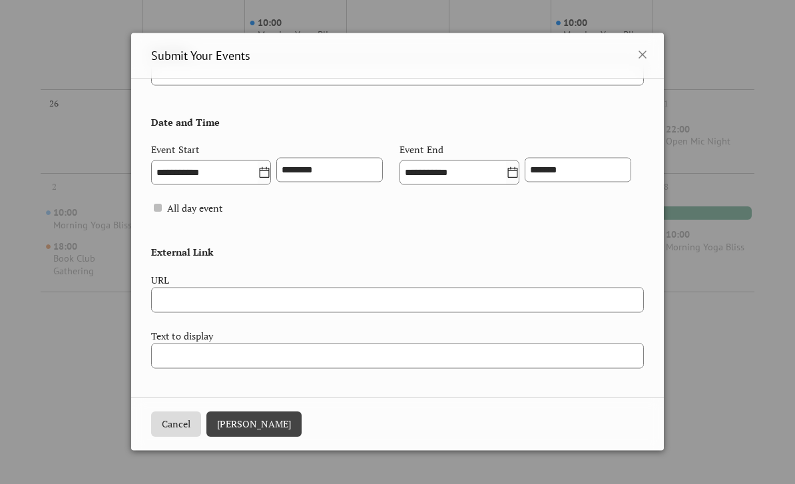
scroll to position [756, 0]
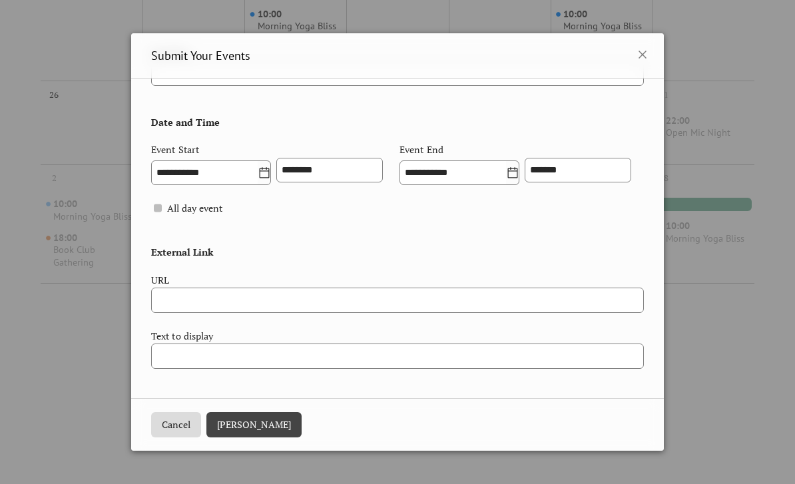
click at [180, 437] on button "Cancel" at bounding box center [176, 424] width 50 height 25
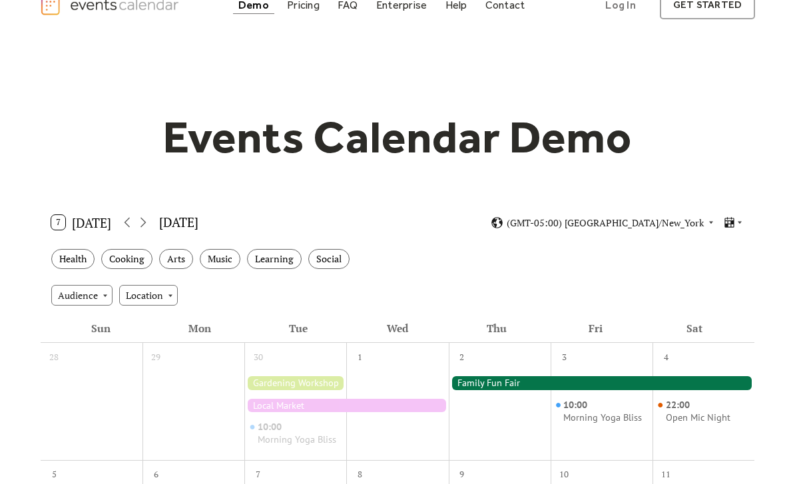
scroll to position [0, 0]
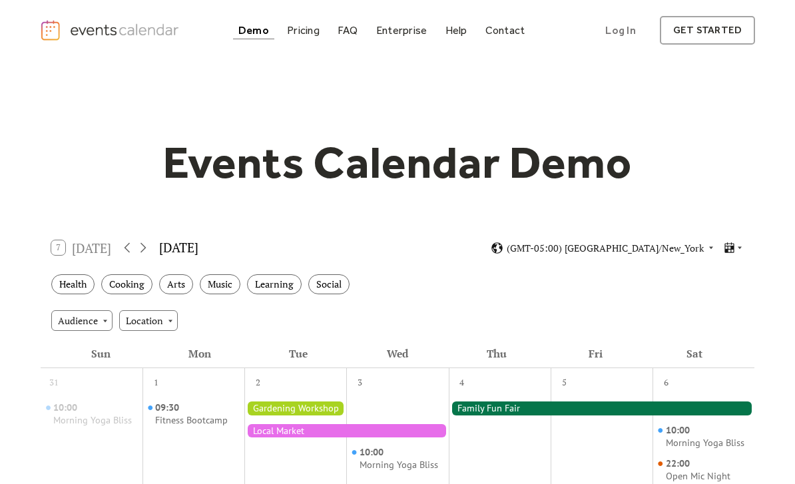
click at [736, 250] on icon at bounding box center [740, 248] width 8 height 8
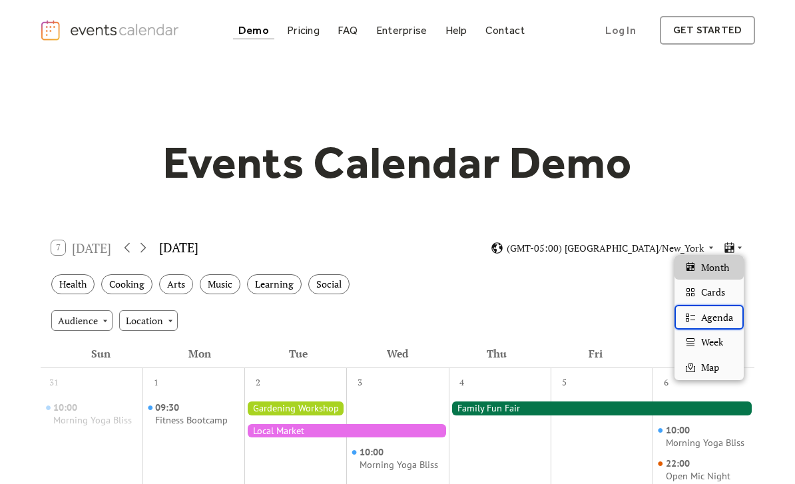
click at [711, 321] on span "Agenda" at bounding box center [717, 317] width 32 height 15
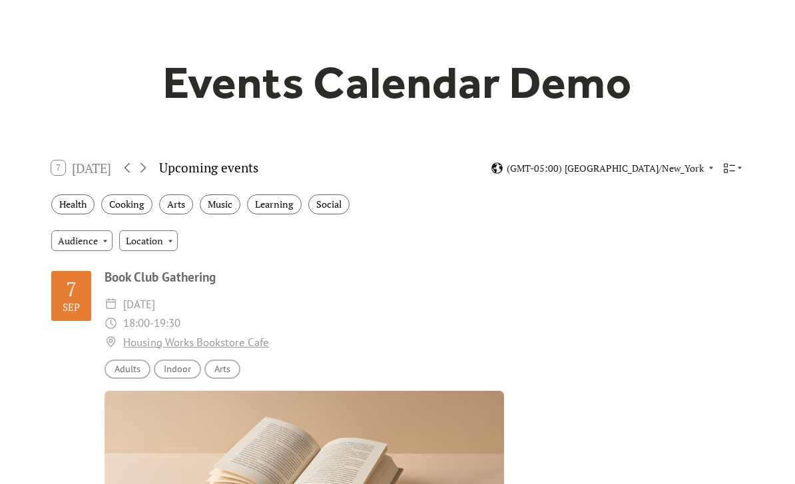
scroll to position [75, 0]
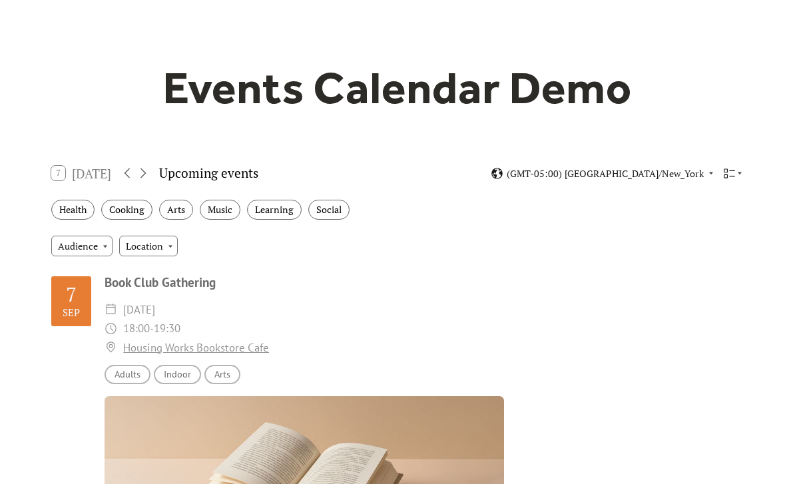
click at [736, 176] on div at bounding box center [733, 173] width 21 height 13
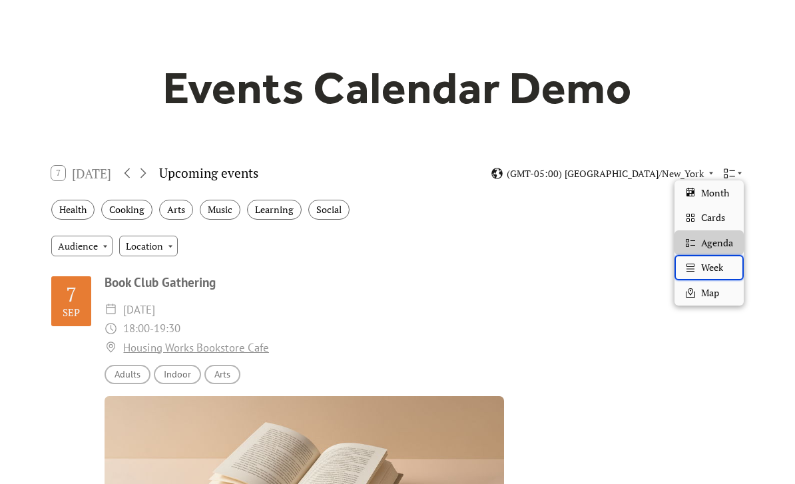
click at [708, 270] on span "Week" at bounding box center [712, 267] width 22 height 15
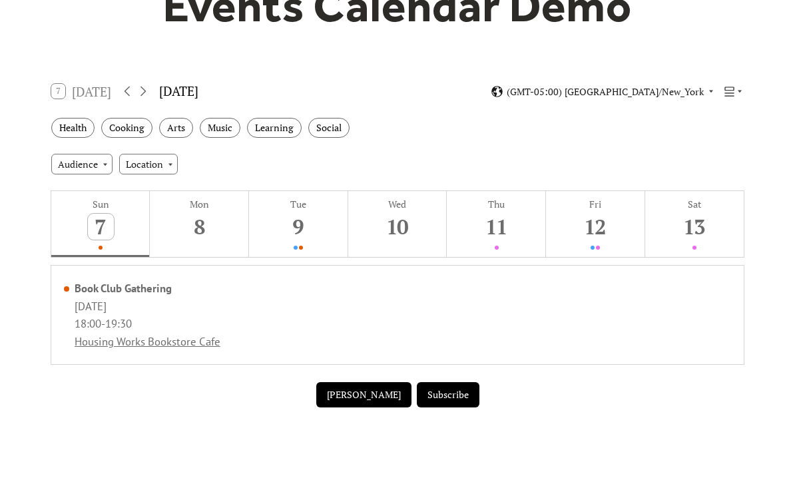
scroll to position [181, 0]
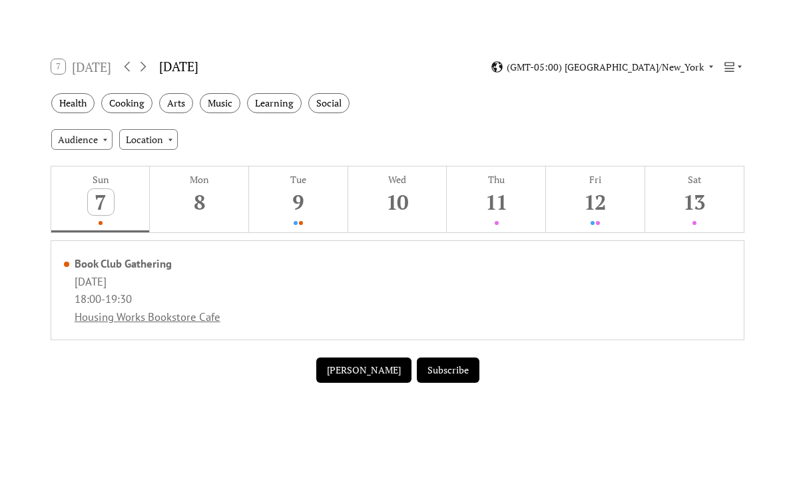
click at [303, 197] on div "9" at bounding box center [299, 202] width 26 height 26
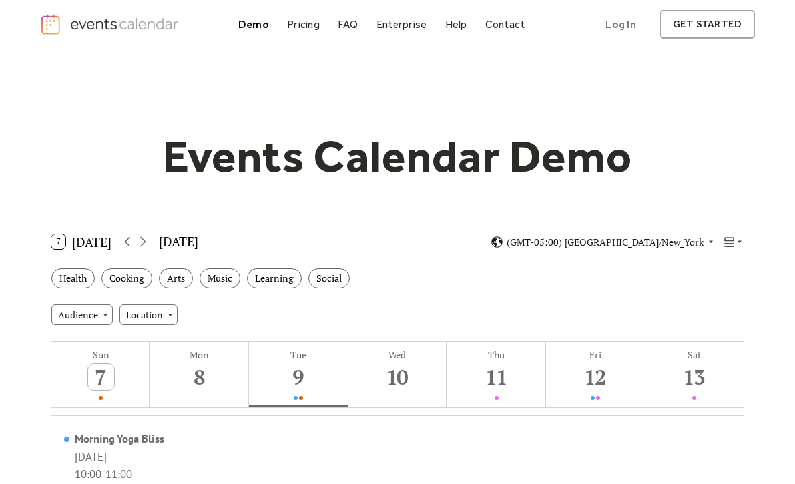
scroll to position [0, 0]
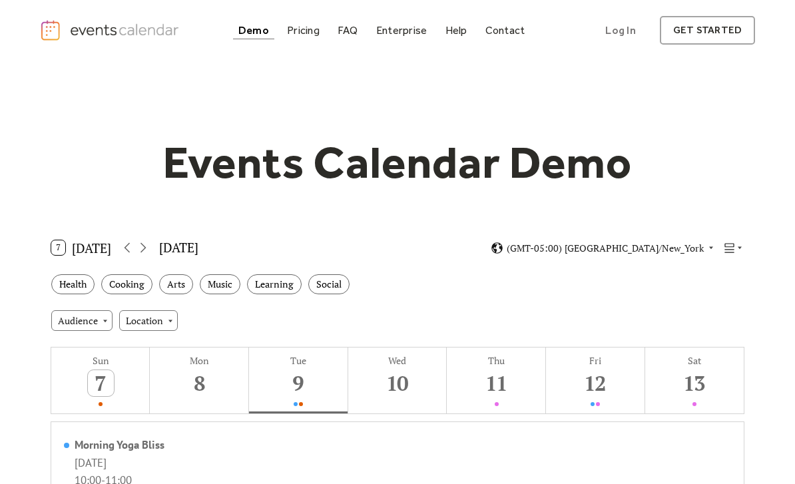
click at [735, 248] on icon at bounding box center [729, 248] width 13 height 13
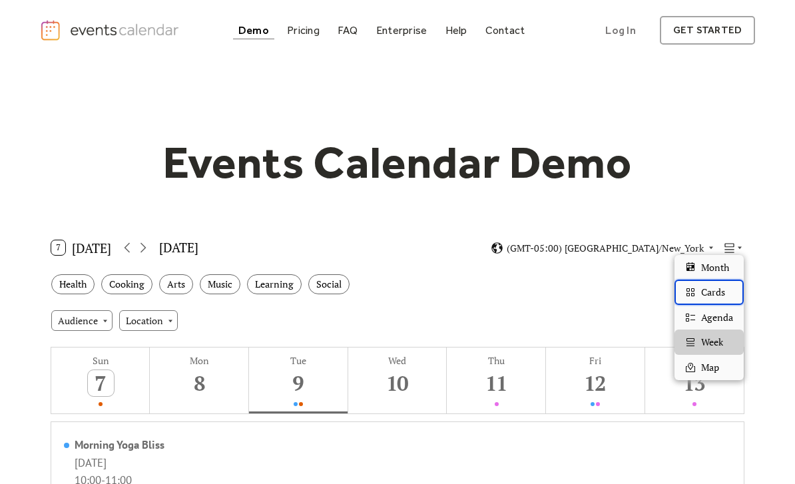
click at [707, 292] on span "Cards" at bounding box center [713, 292] width 24 height 15
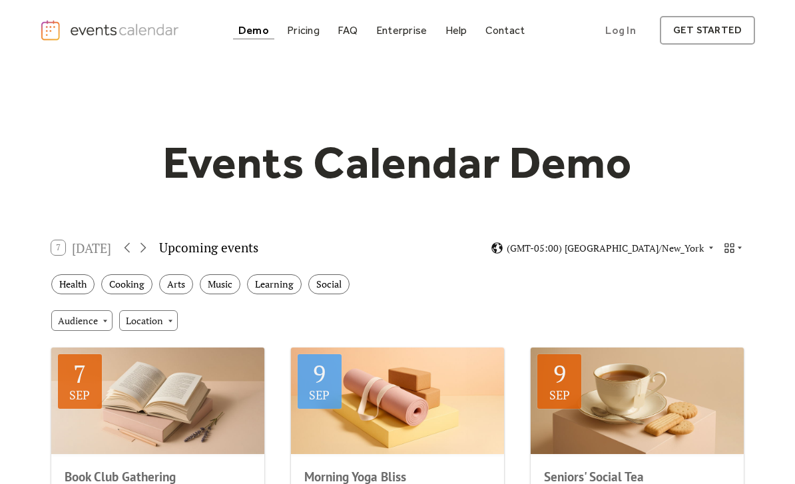
click at [150, 254] on icon at bounding box center [143, 248] width 16 height 16
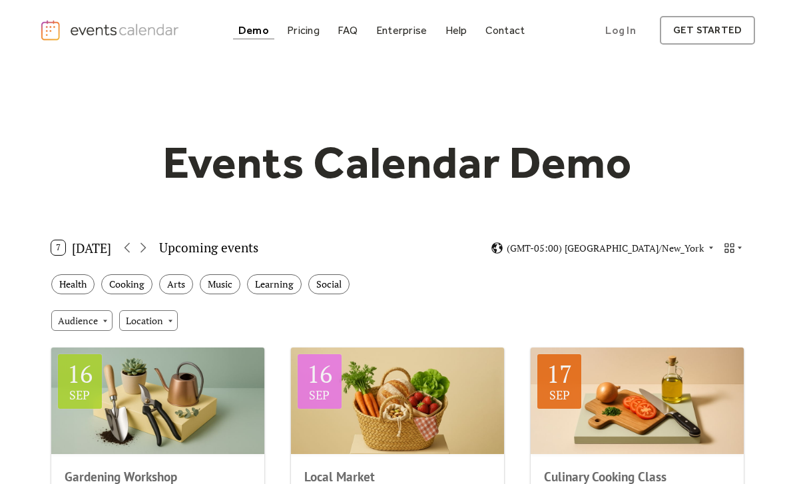
click at [150, 251] on icon at bounding box center [143, 248] width 16 height 16
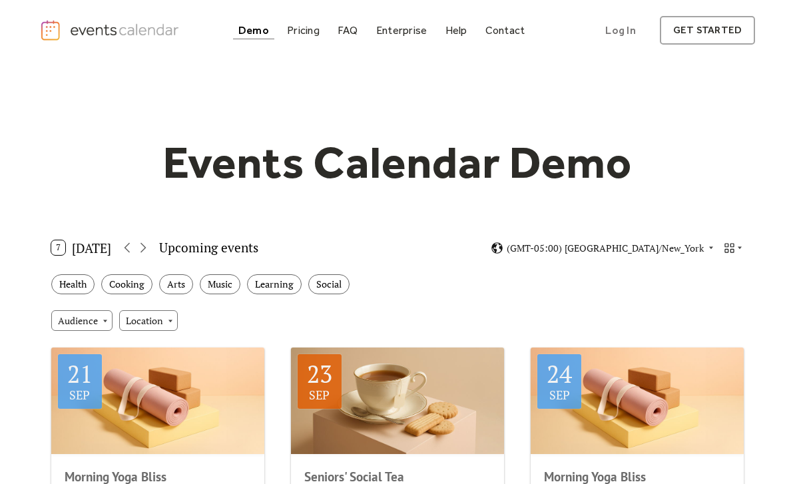
click at [131, 254] on icon at bounding box center [127, 248] width 16 height 16
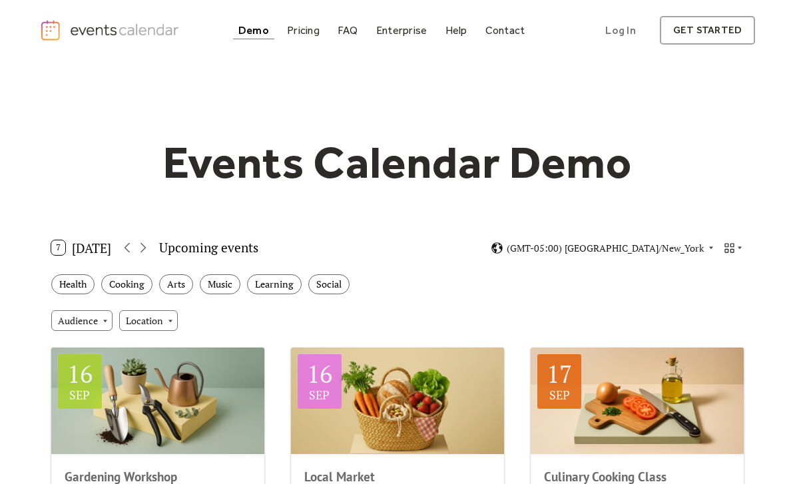
click at [133, 254] on icon at bounding box center [127, 248] width 16 height 16
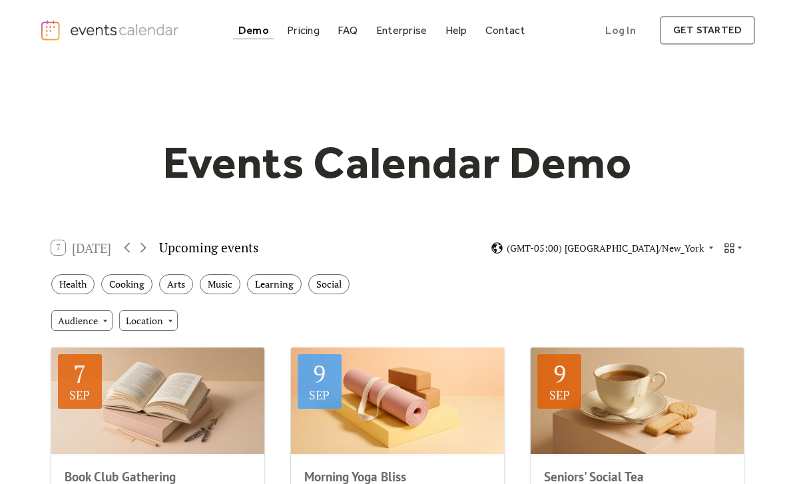
click at [132, 254] on icon at bounding box center [127, 248] width 16 height 16
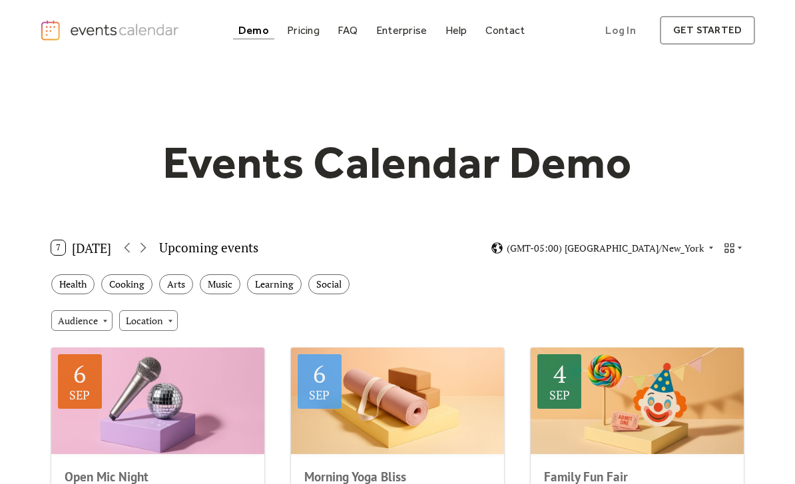
click at [134, 254] on icon at bounding box center [127, 248] width 16 height 16
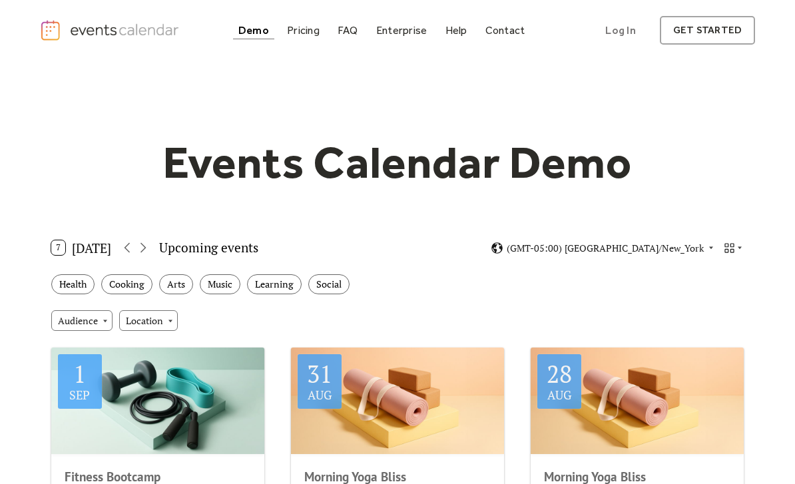
click at [132, 254] on icon at bounding box center [127, 248] width 16 height 16
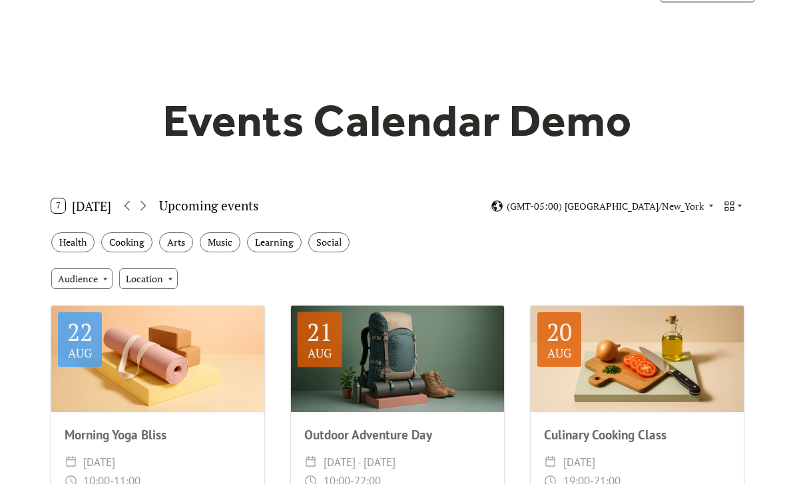
scroll to position [78, 0]
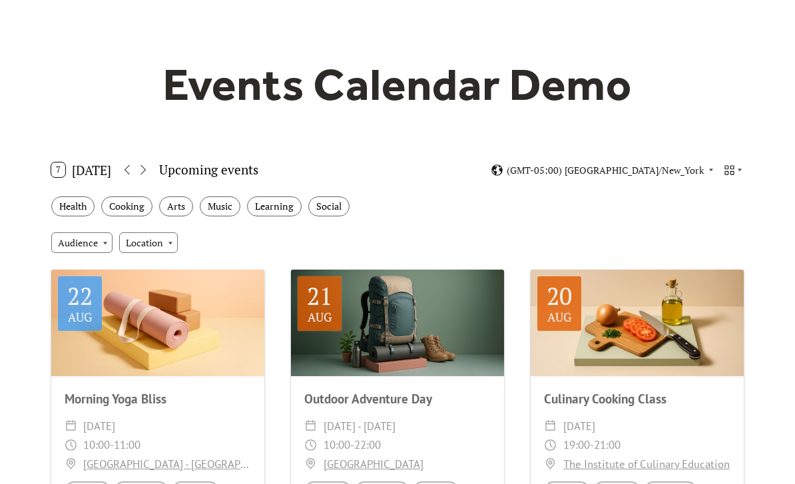
click at [158, 249] on div "Location" at bounding box center [148, 242] width 59 height 20
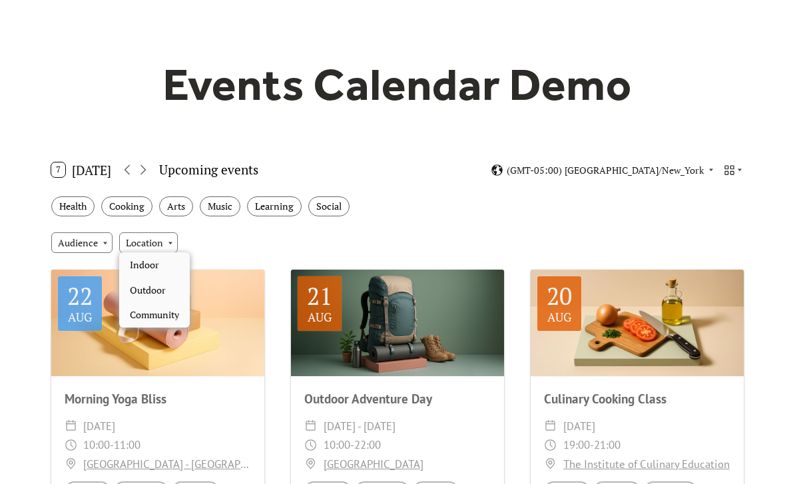
click at [413, 221] on div "Health Cooking Arts Music Learning Social" at bounding box center [398, 206] width 714 height 37
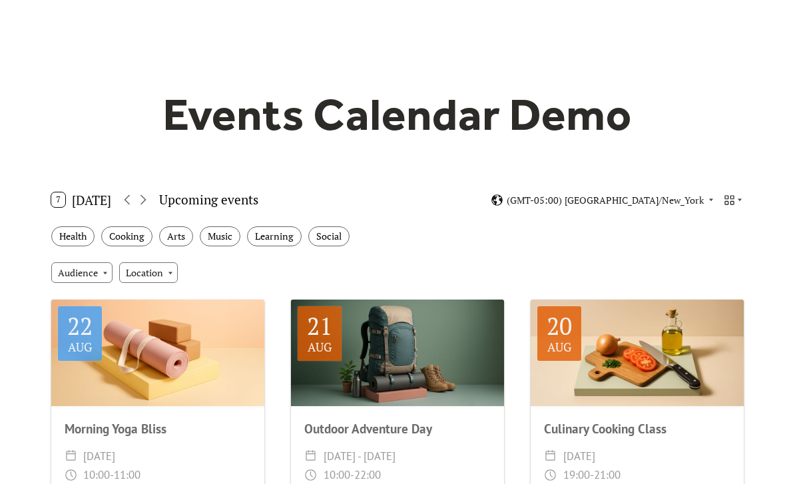
scroll to position [0, 0]
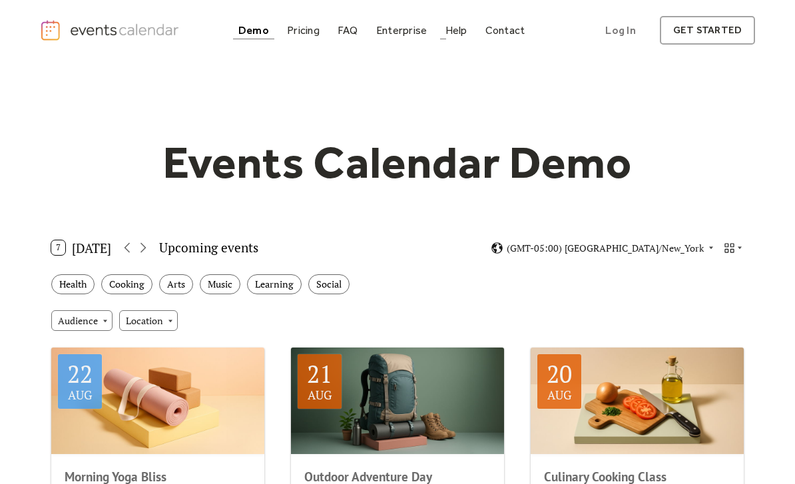
click at [461, 32] on div "Help" at bounding box center [456, 30] width 22 height 7
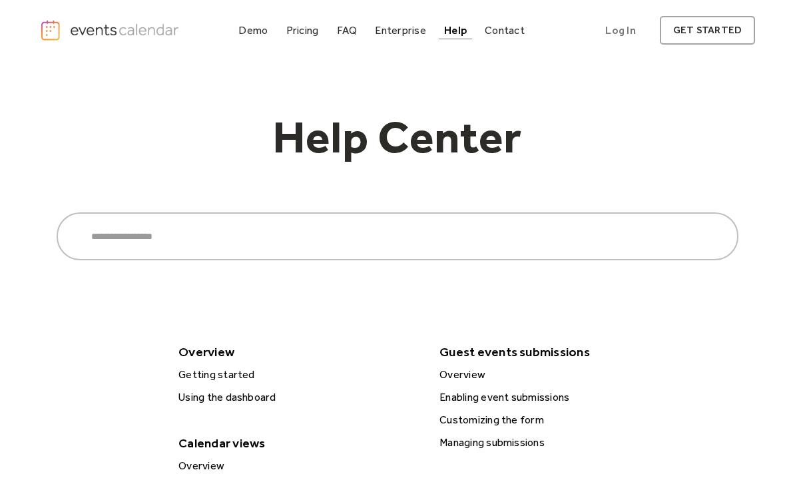
click at [270, 396] on div "Using the dashboard" at bounding box center [298, 397] width 249 height 17
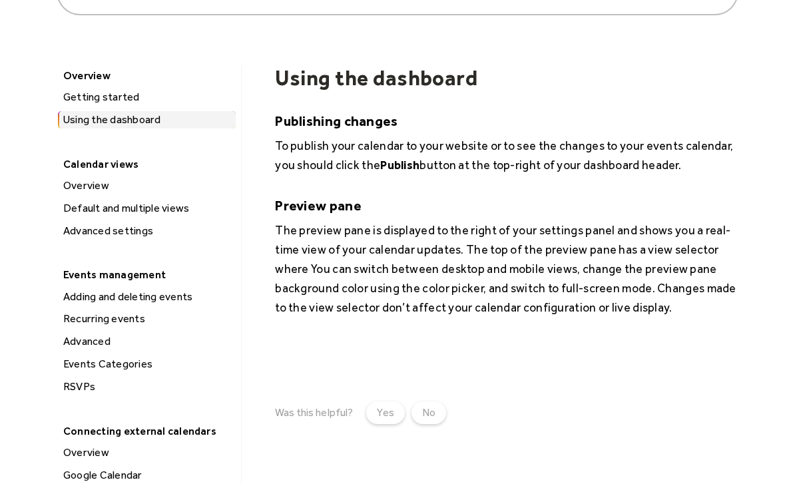
scroll to position [149, 0]
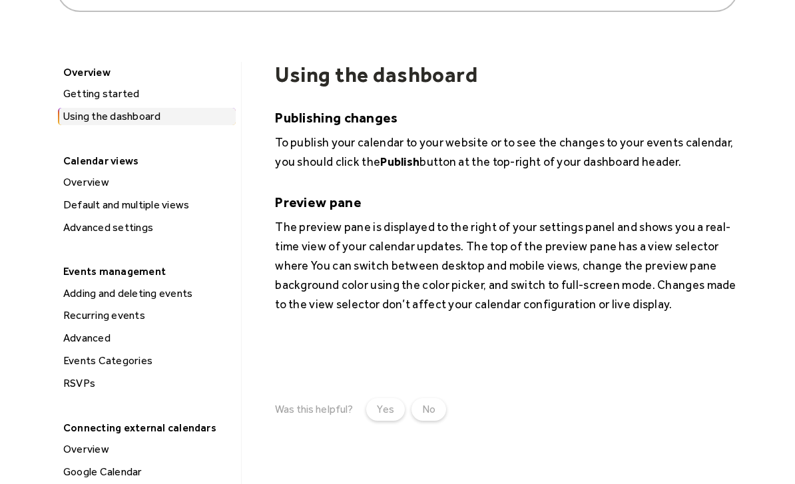
click at [97, 182] on div "Overview" at bounding box center [147, 182] width 176 height 17
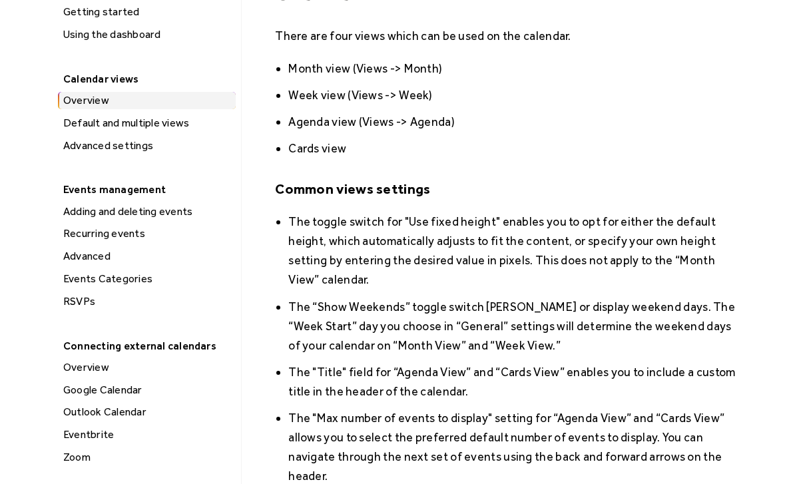
scroll to position [231, 0]
click at [168, 126] on div "Default and multiple views" at bounding box center [147, 123] width 176 height 17
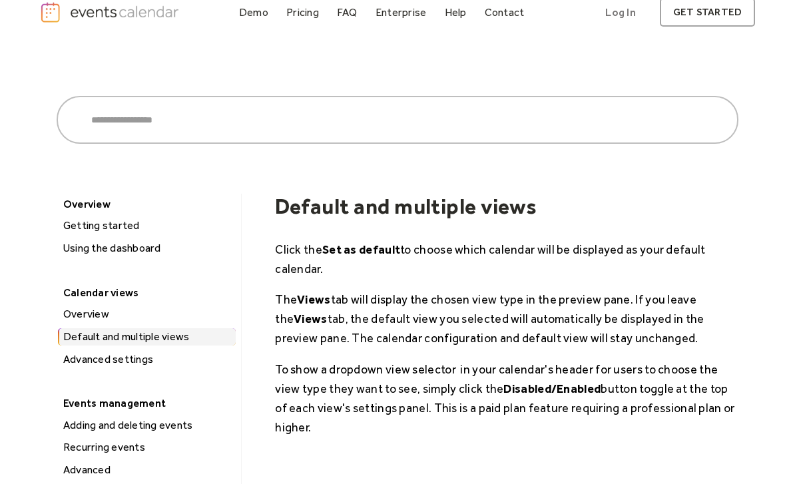
scroll to position [18, 0]
click at [137, 359] on div "Advanced settings" at bounding box center [147, 359] width 176 height 17
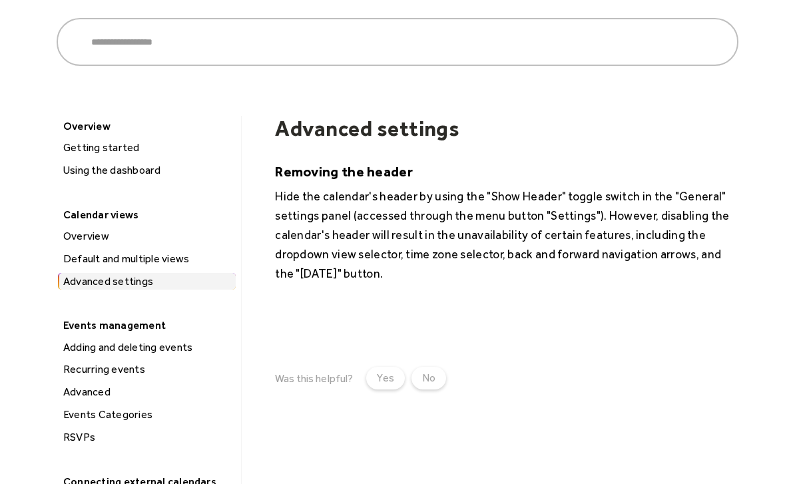
scroll to position [95, 0]
click at [186, 350] on div "Adding and deleting events" at bounding box center [147, 347] width 176 height 17
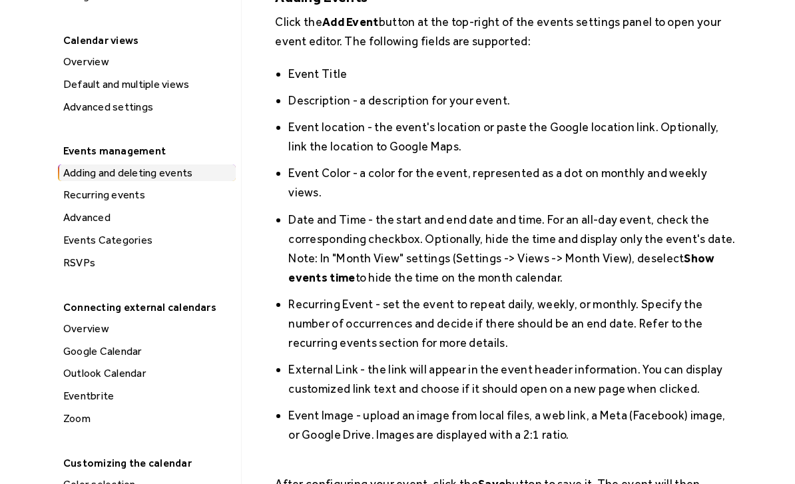
scroll to position [270, 0]
click at [98, 220] on div "Advanced" at bounding box center [147, 218] width 176 height 17
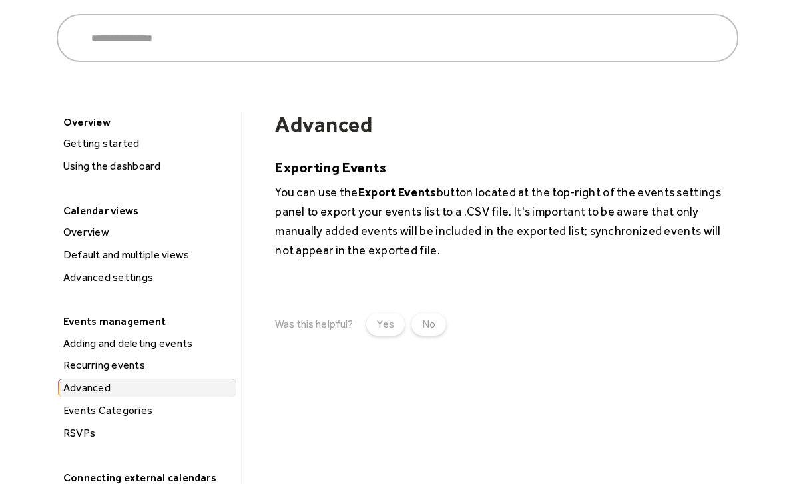
scroll to position [144, 0]
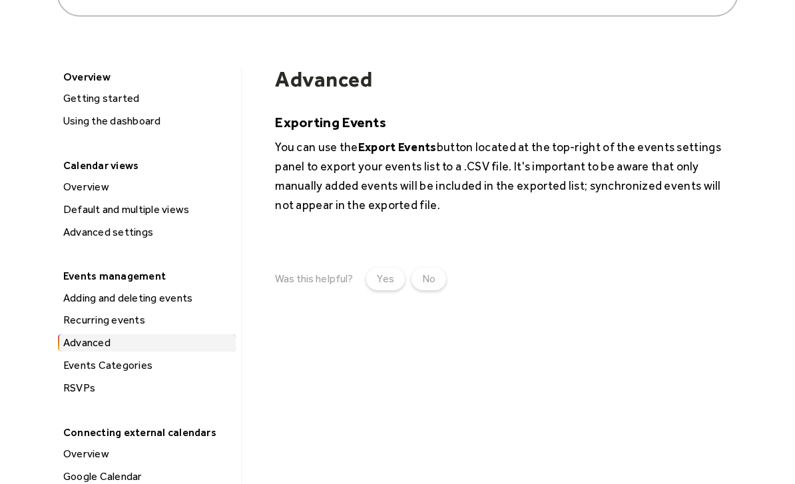
click at [138, 363] on div "Events Categories" at bounding box center [147, 365] width 176 height 17
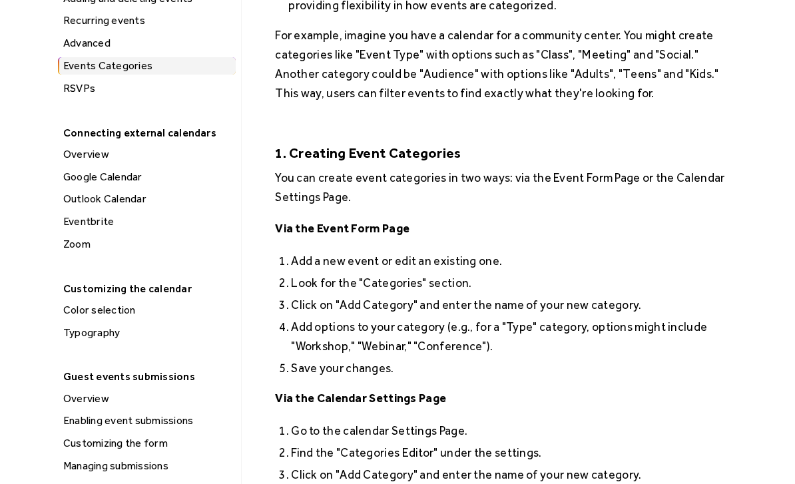
scroll to position [379, 0]
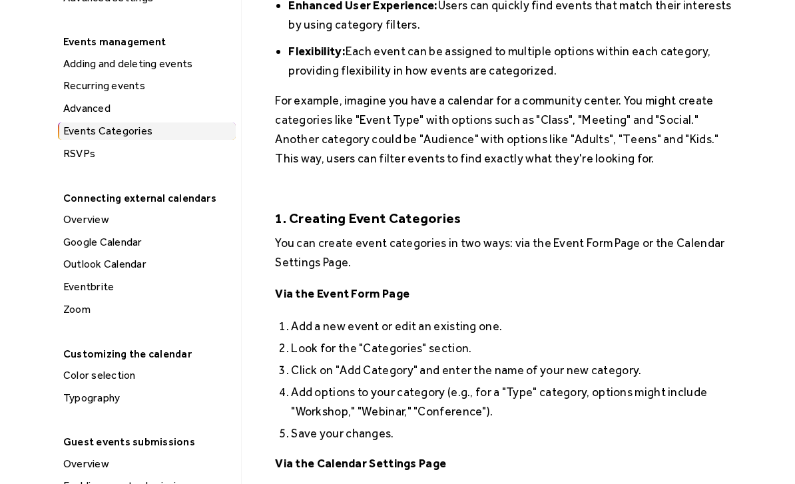
click at [98, 216] on div "Overview" at bounding box center [147, 219] width 176 height 17
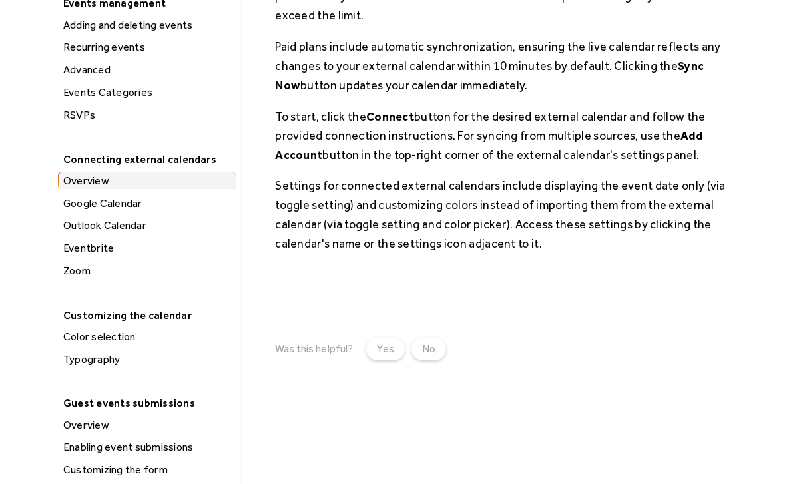
scroll to position [430, 0]
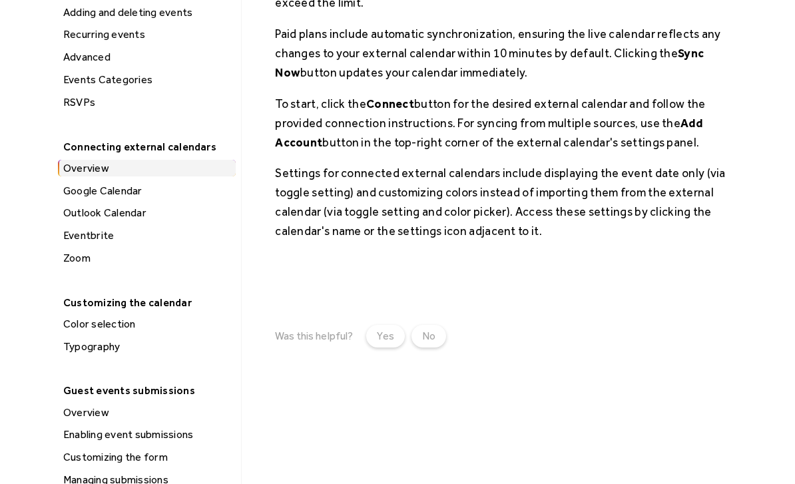
click at [174, 381] on div "Guest events submissions" at bounding box center [146, 391] width 178 height 21
click at [99, 405] on div "Overview" at bounding box center [147, 413] width 176 height 17
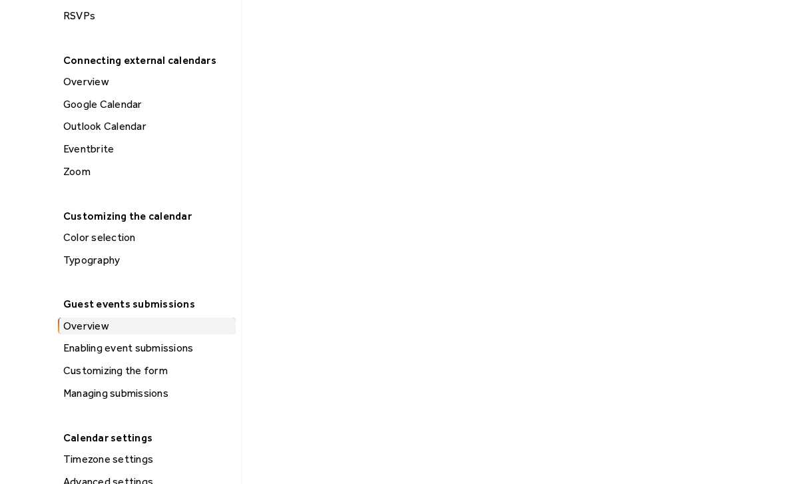
scroll to position [517, 0]
click at [185, 344] on div "Enabling event submissions" at bounding box center [147, 347] width 176 height 17
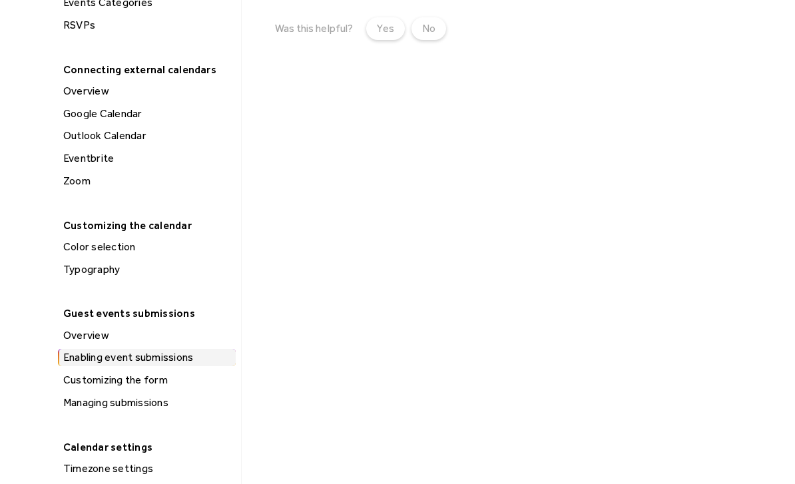
scroll to position [541, 0]
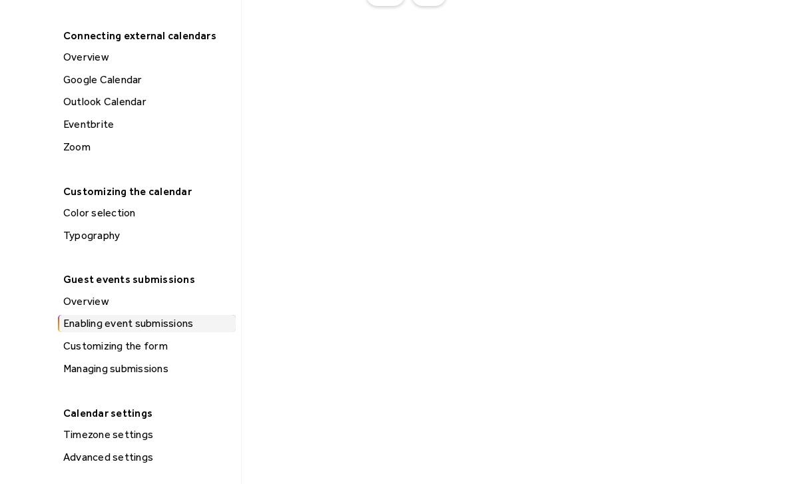
click at [158, 340] on div "Customizing the form" at bounding box center [147, 346] width 176 height 17
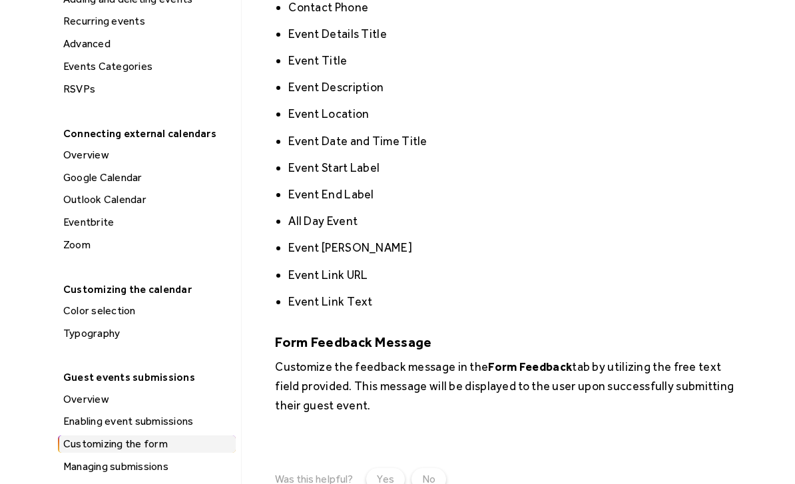
scroll to position [444, 0]
click at [157, 461] on div "Managing submissions" at bounding box center [147, 466] width 176 height 17
